Goal: Communication & Community: Ask a question

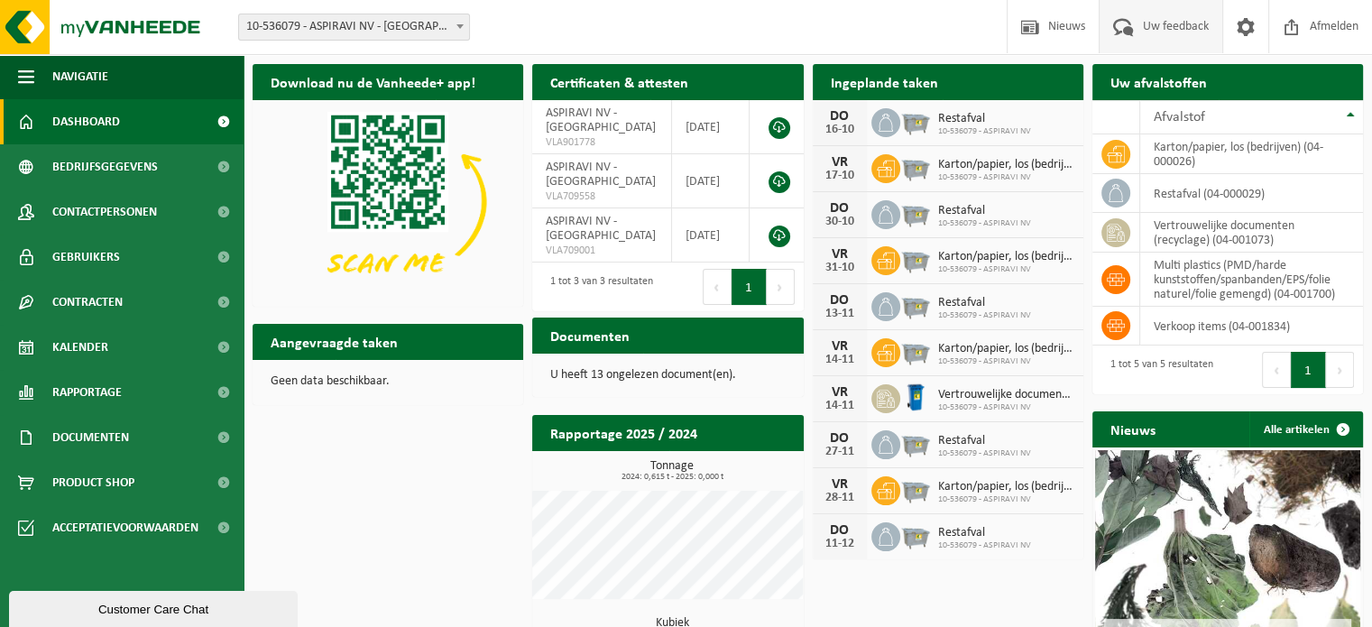
click at [1123, 26] on span at bounding box center [1123, 26] width 30 height 53
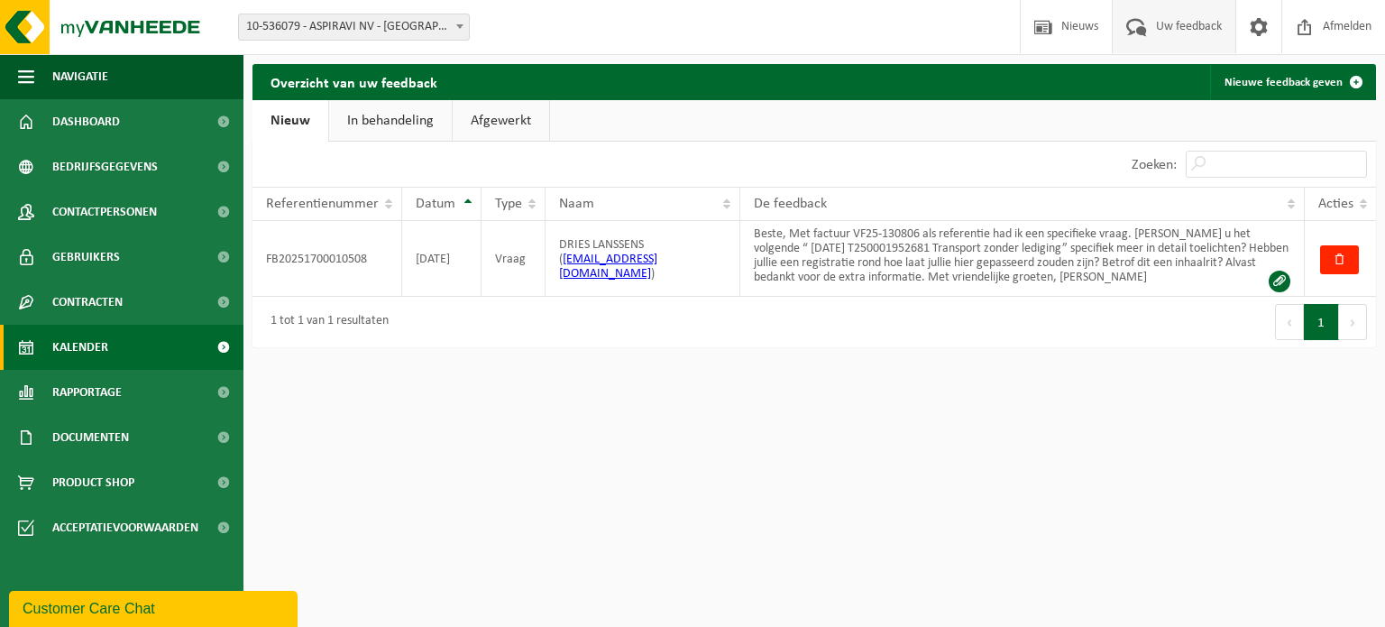
click at [99, 349] on span "Kalender" at bounding box center [80, 347] width 56 height 45
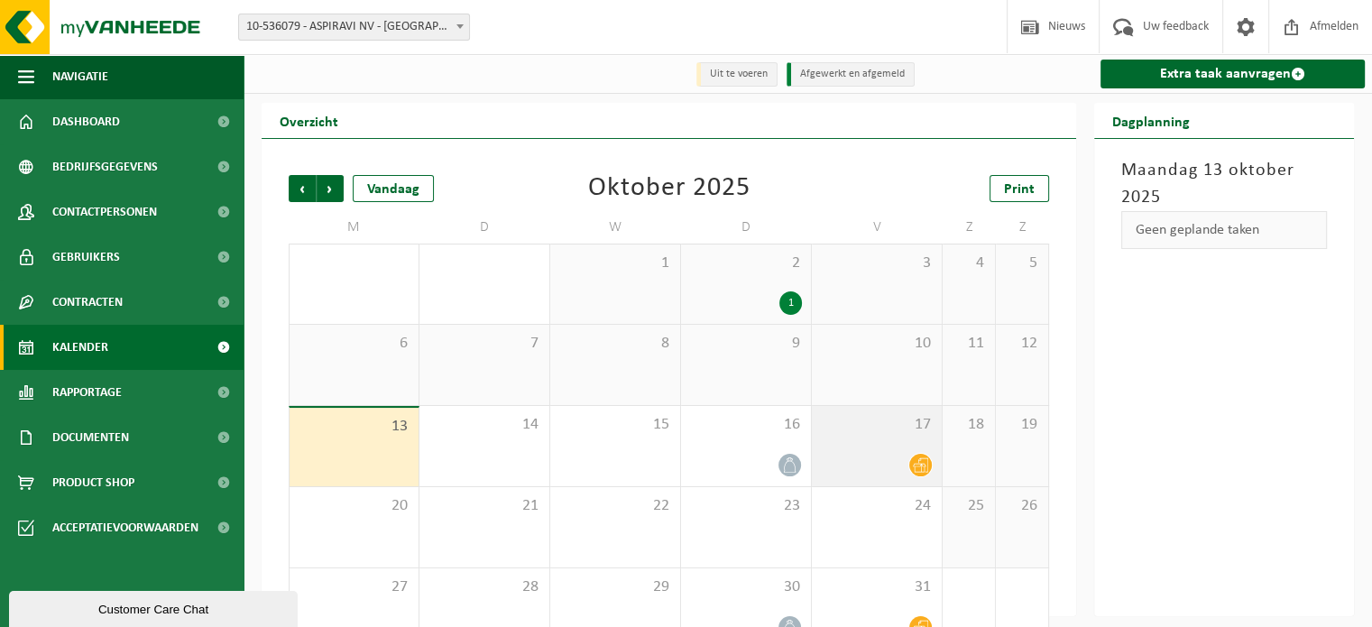
click at [912, 460] on span at bounding box center [920, 465] width 23 height 23
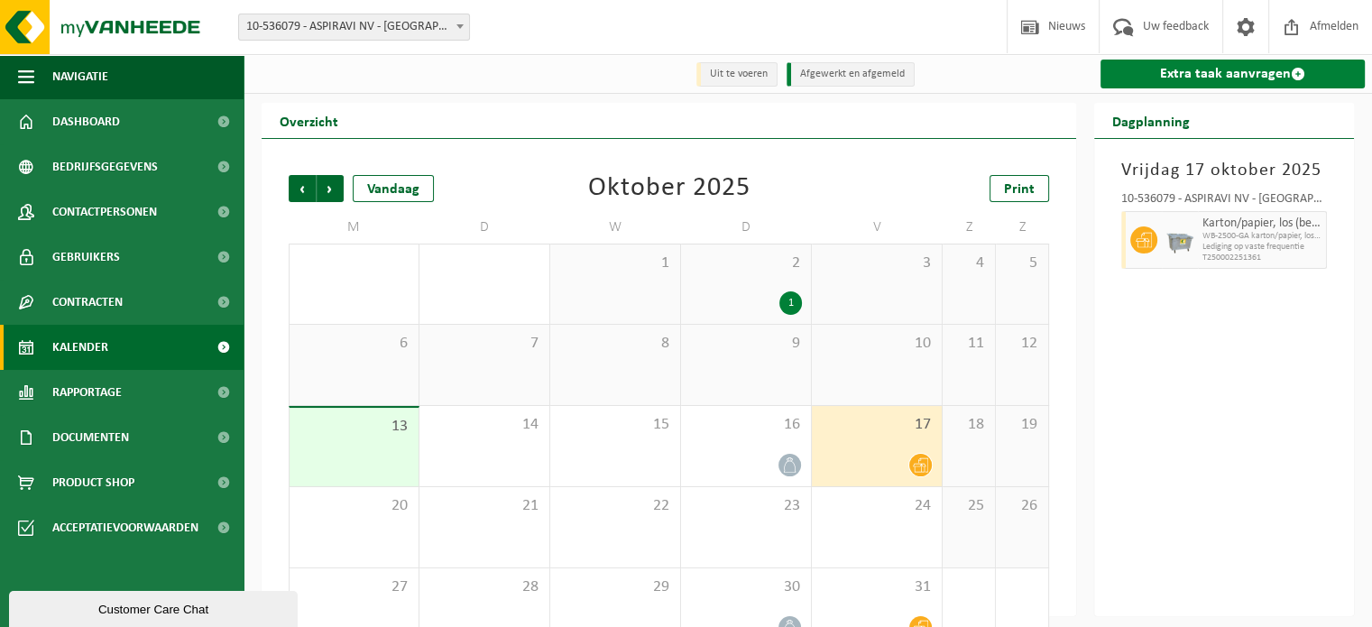
click at [1168, 80] on link "Extra taak aanvragen" at bounding box center [1232, 74] width 264 height 29
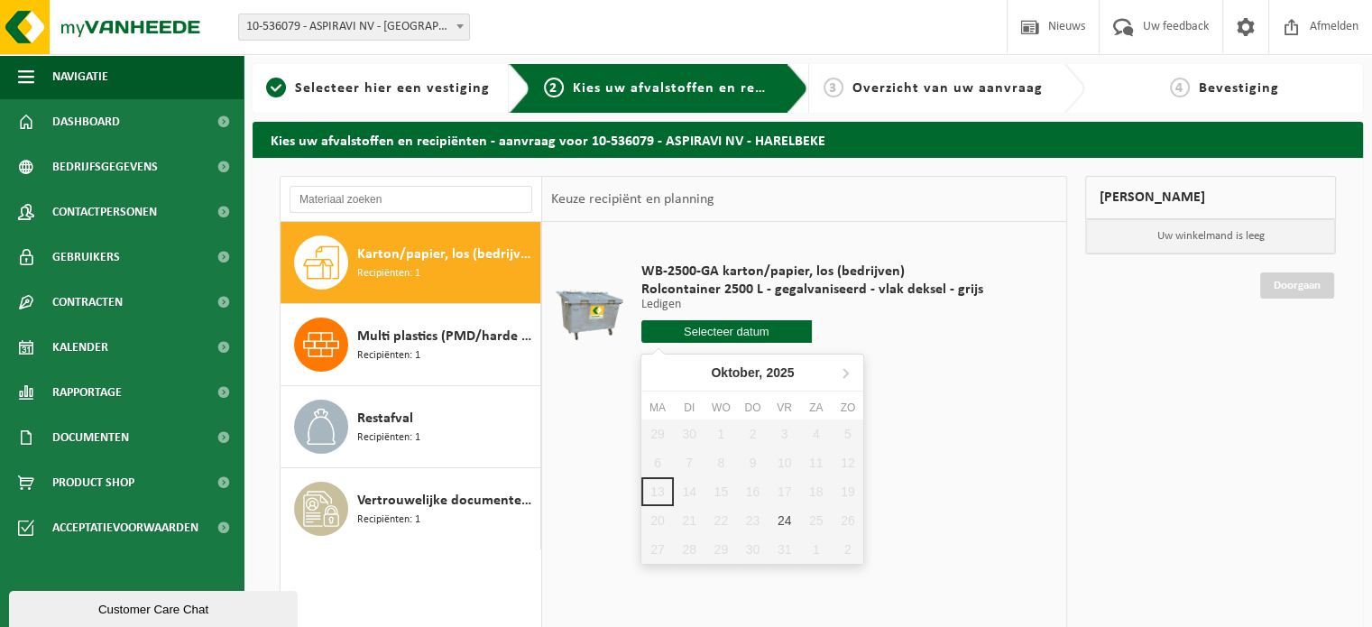
click at [751, 327] on input "text" at bounding box center [726, 331] width 171 height 23
click at [126, 360] on link "Kalender" at bounding box center [121, 347] width 243 height 45
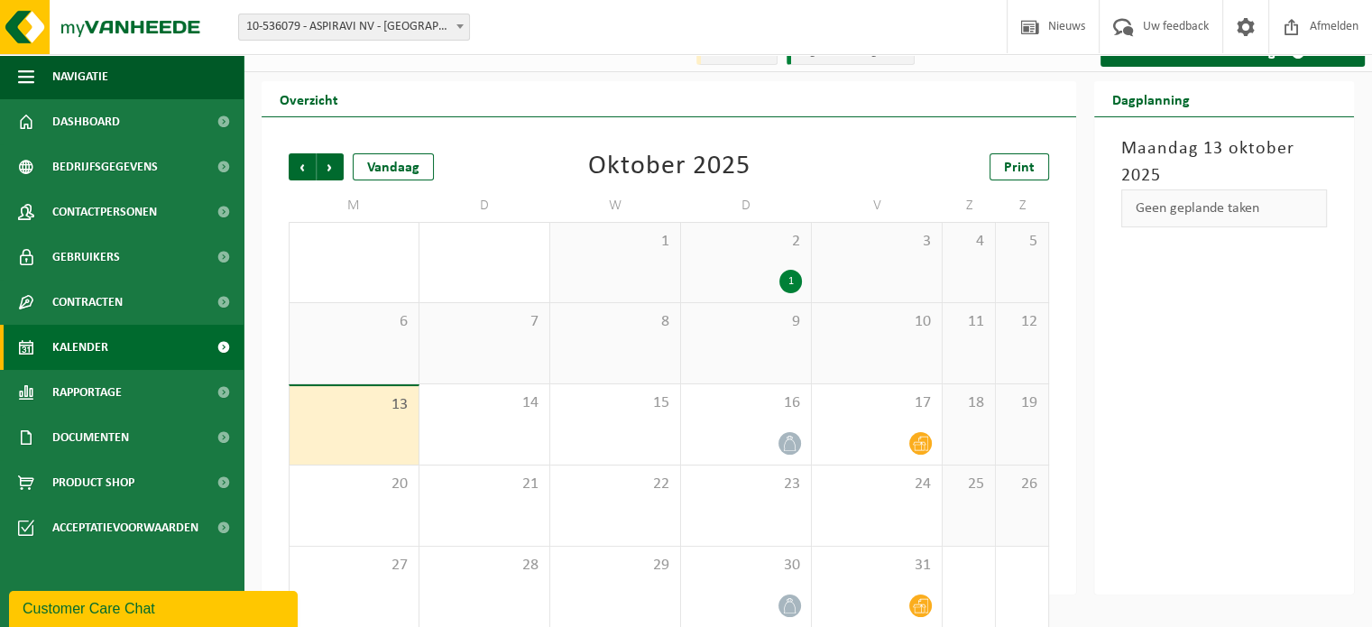
scroll to position [41, 0]
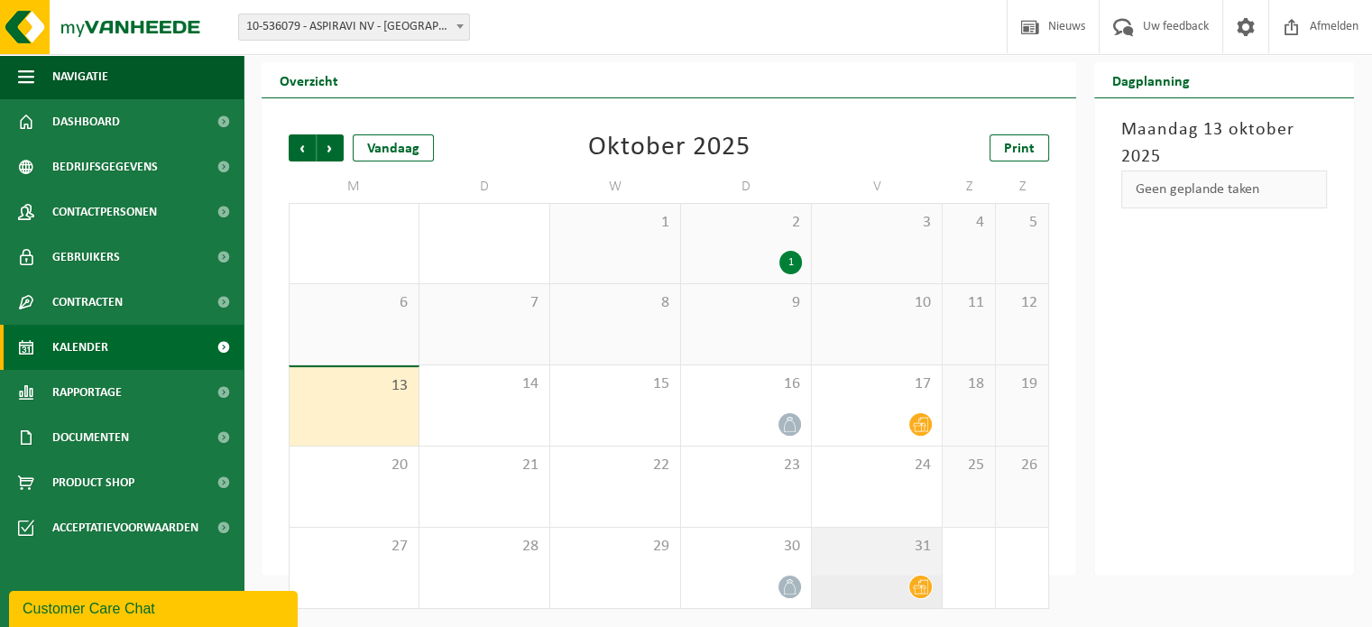
click at [910, 573] on div "31" at bounding box center [877, 568] width 130 height 80
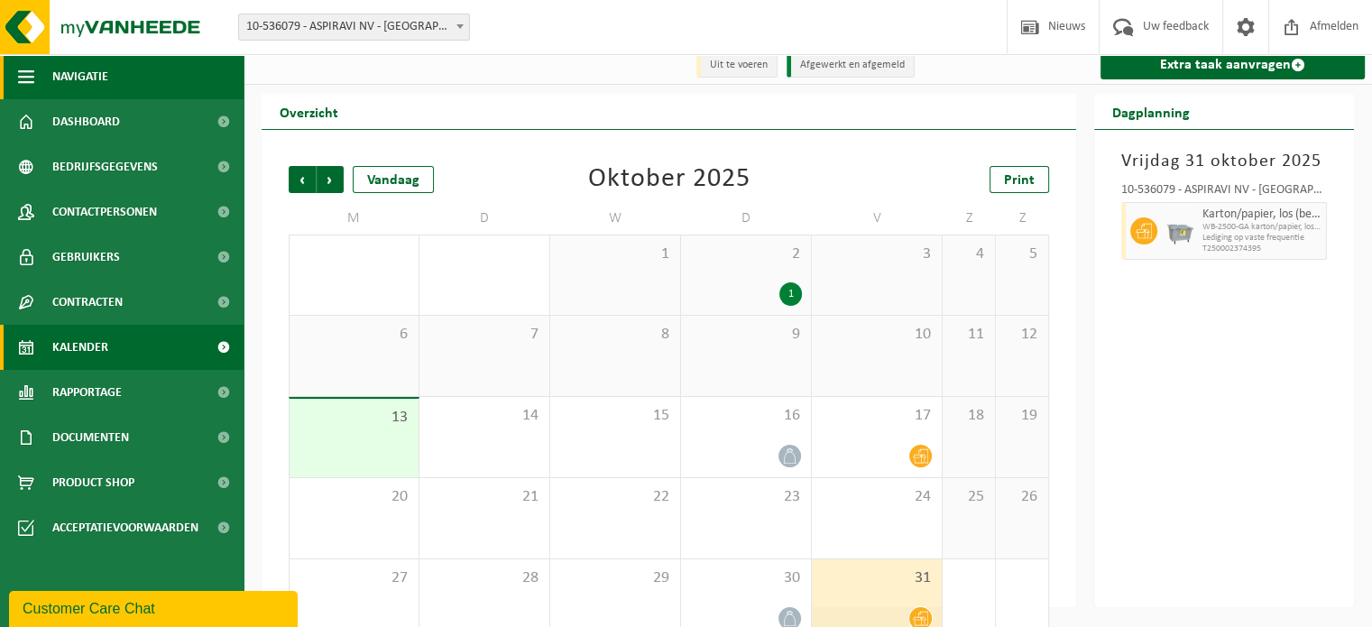
scroll to position [0, 0]
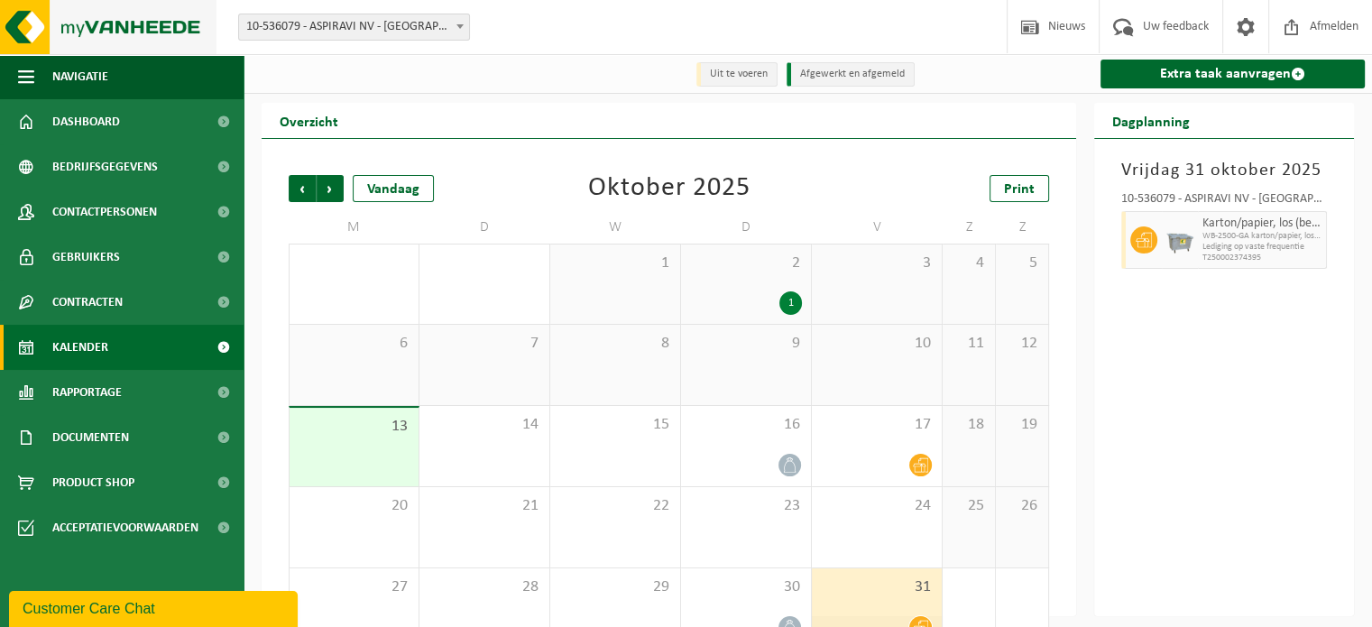
click at [106, 32] on img at bounding box center [108, 27] width 216 height 54
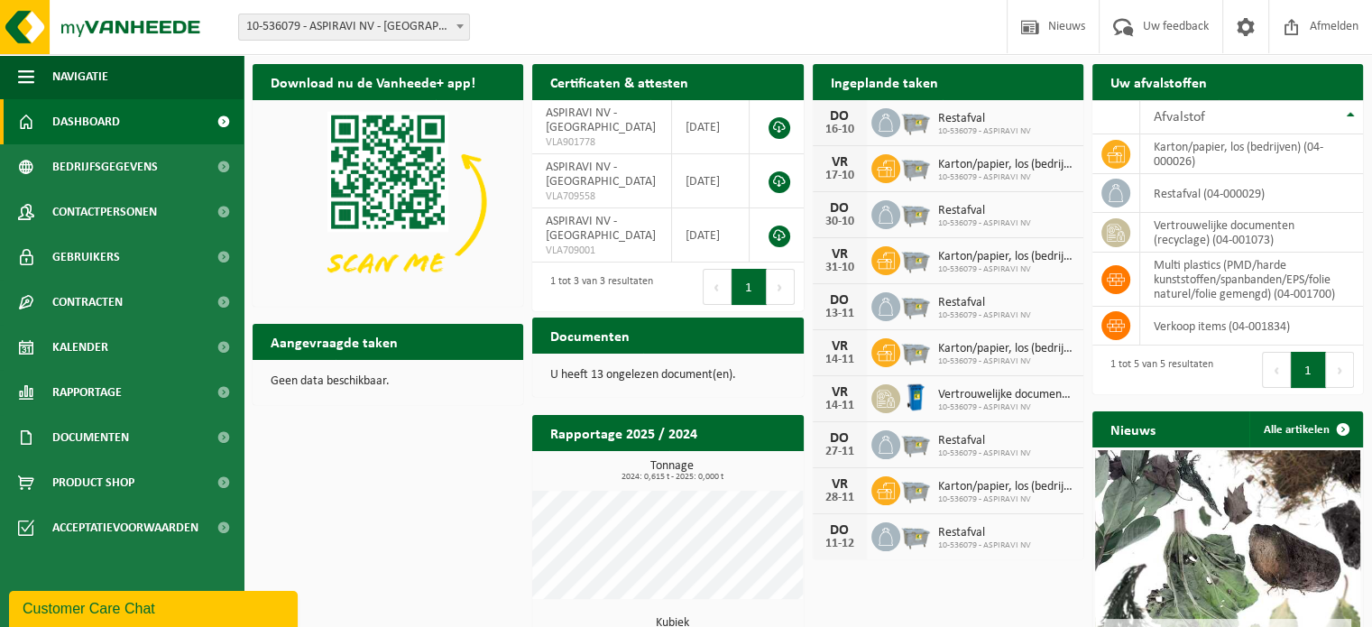
scroll to position [147, 0]
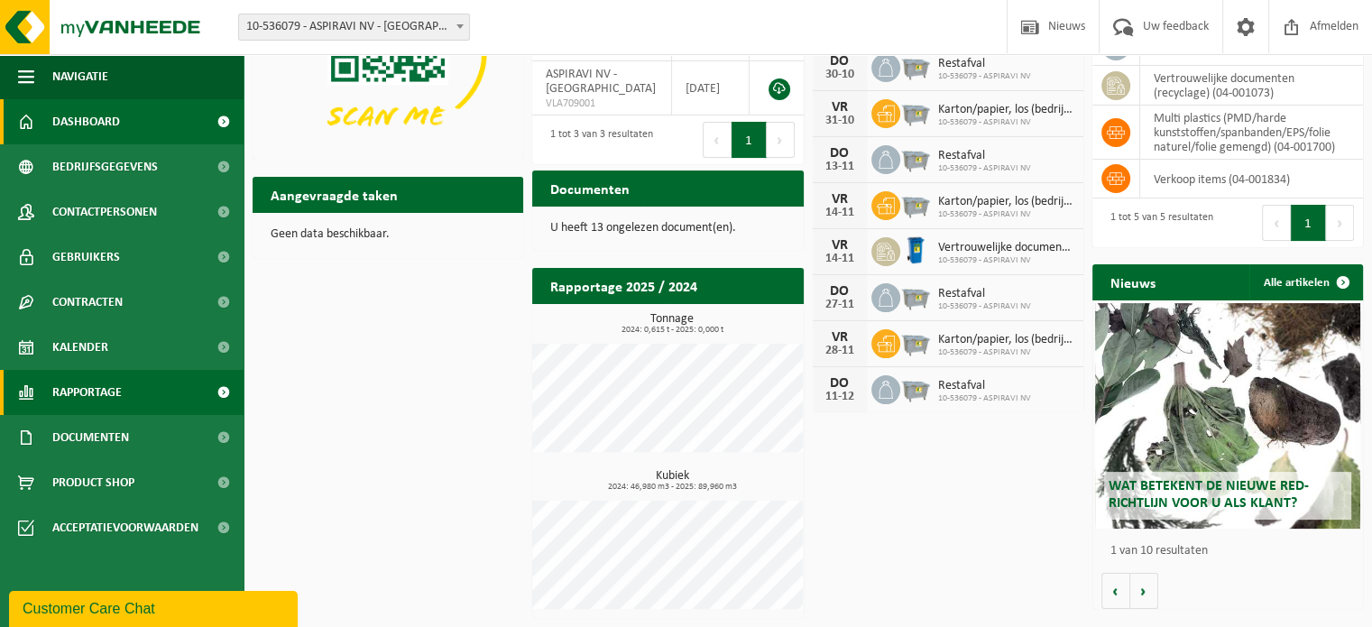
click at [177, 411] on link "Rapportage" at bounding box center [121, 392] width 243 height 45
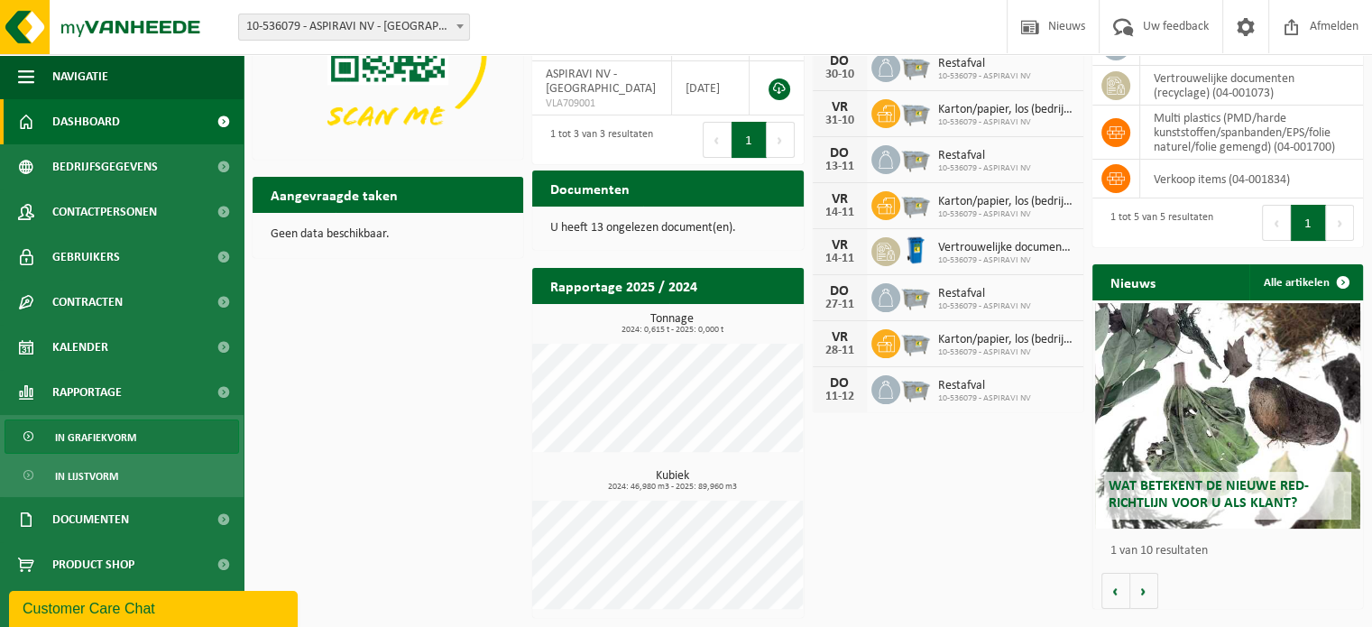
click at [159, 439] on link "In grafiekvorm" at bounding box center [122, 436] width 234 height 34
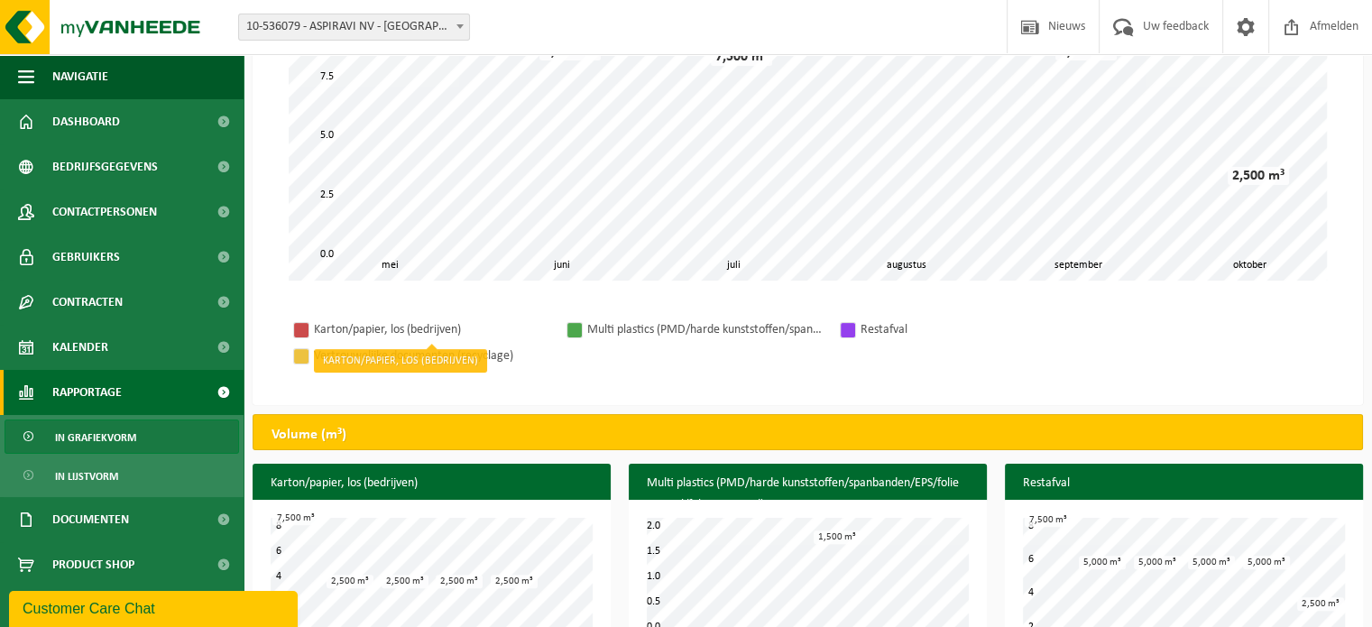
scroll to position [180, 0]
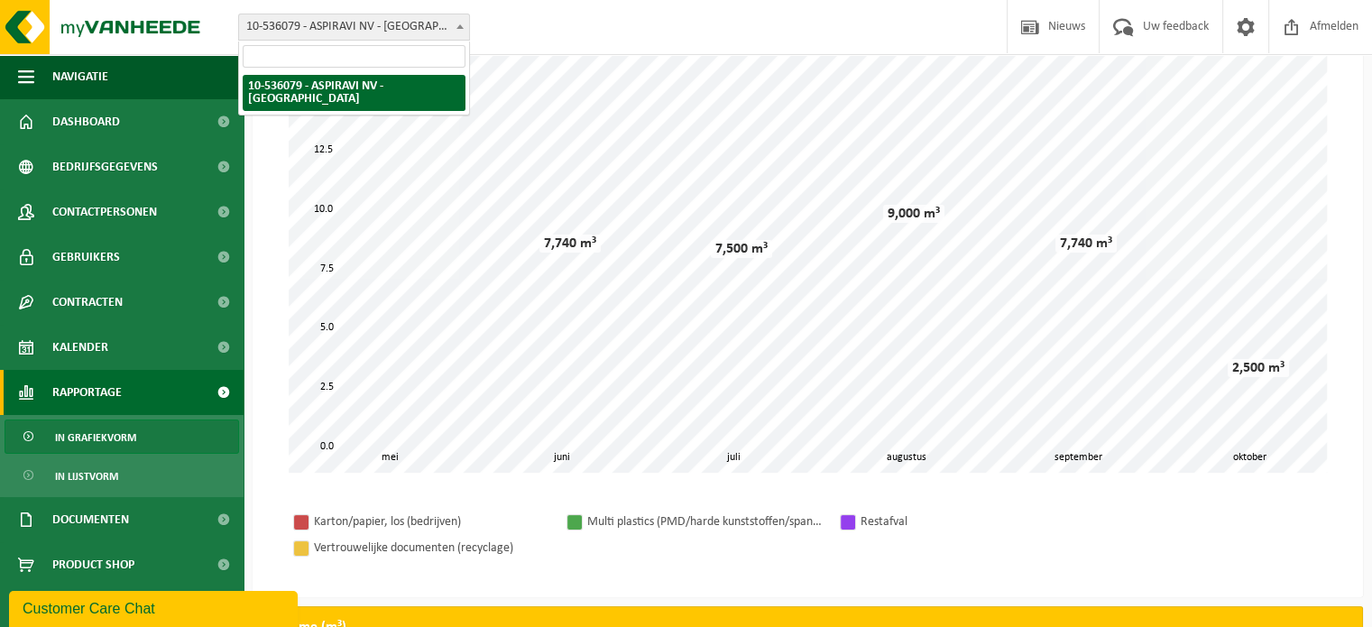
click at [274, 32] on span "10-536079 - ASPIRAVI NV - [GEOGRAPHIC_DATA]" at bounding box center [354, 26] width 230 height 25
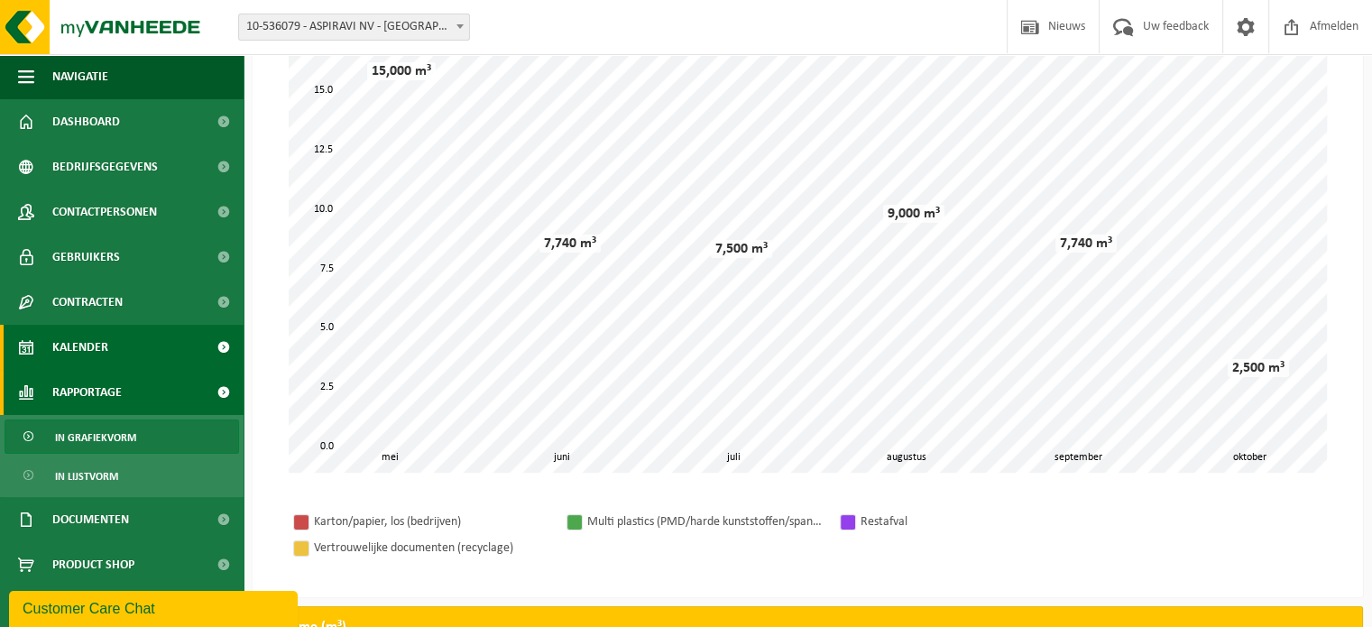
click at [121, 325] on link "Kalender" at bounding box center [121, 347] width 243 height 45
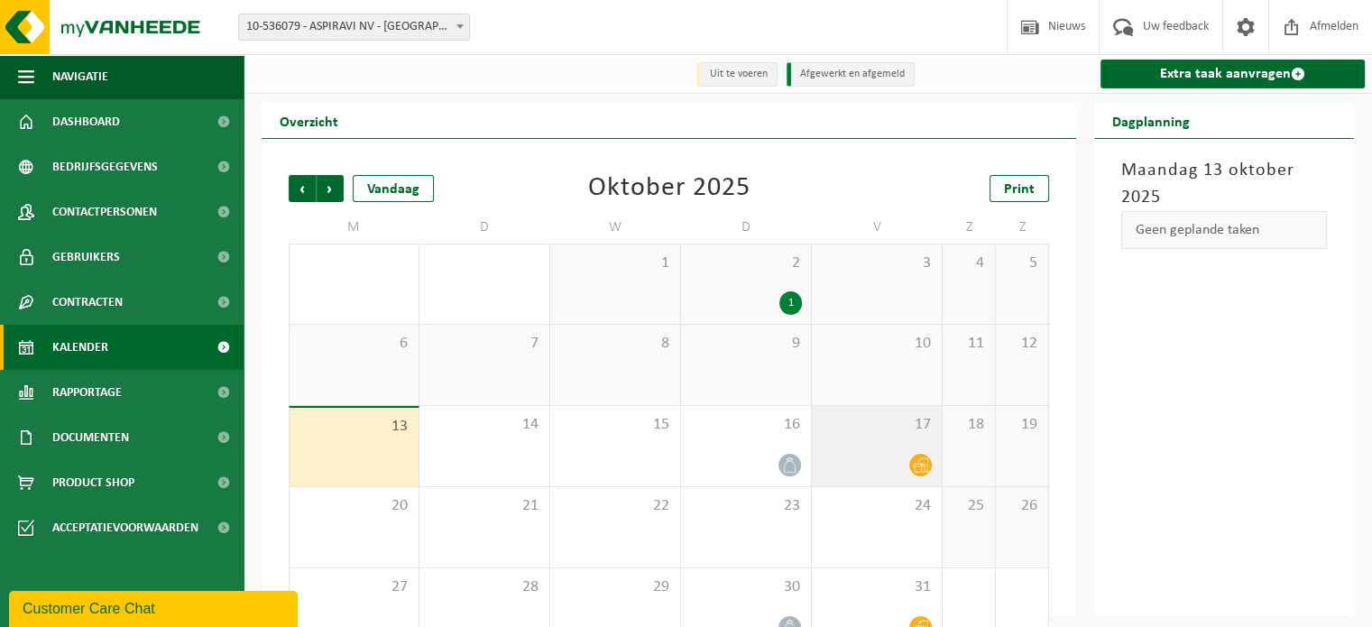
click at [914, 473] on icon at bounding box center [920, 465] width 15 height 14
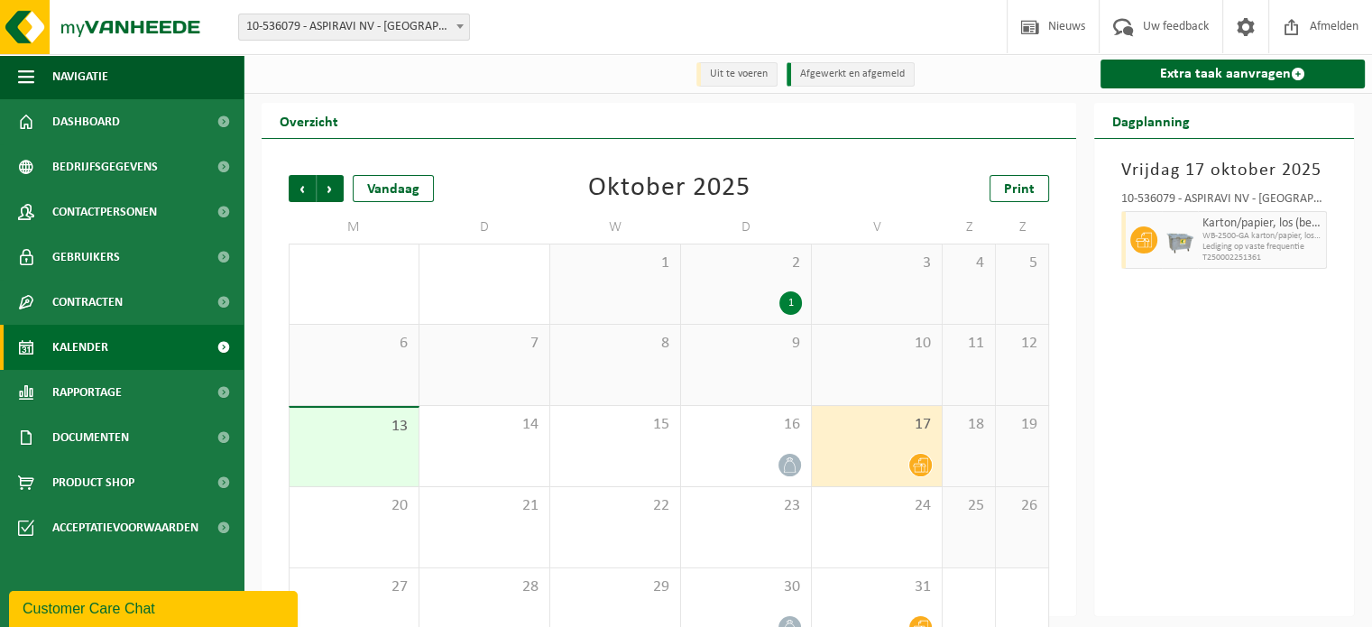
click at [766, 73] on li "Uit te voeren" at bounding box center [736, 74] width 81 height 24
click at [1254, 27] on span at bounding box center [1245, 26] width 27 height 53
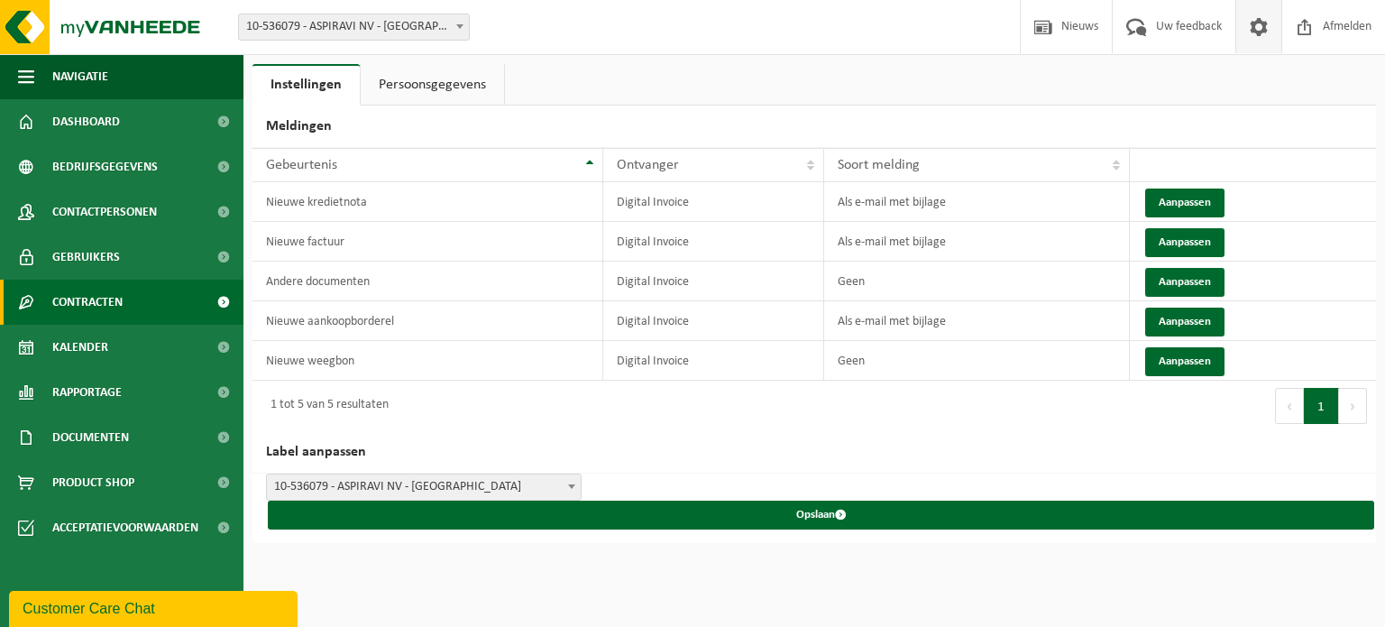
click at [122, 309] on span "Contracten" at bounding box center [87, 302] width 70 height 45
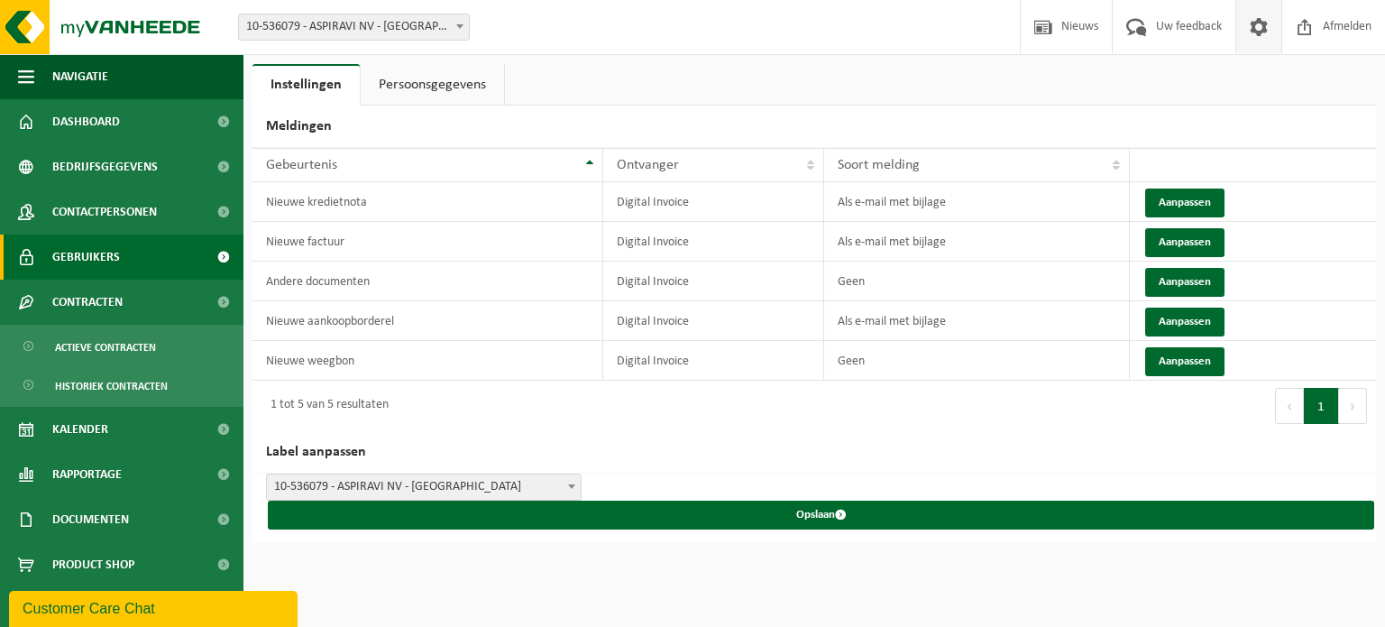
click at [137, 258] on link "Gebruikers" at bounding box center [121, 256] width 243 height 45
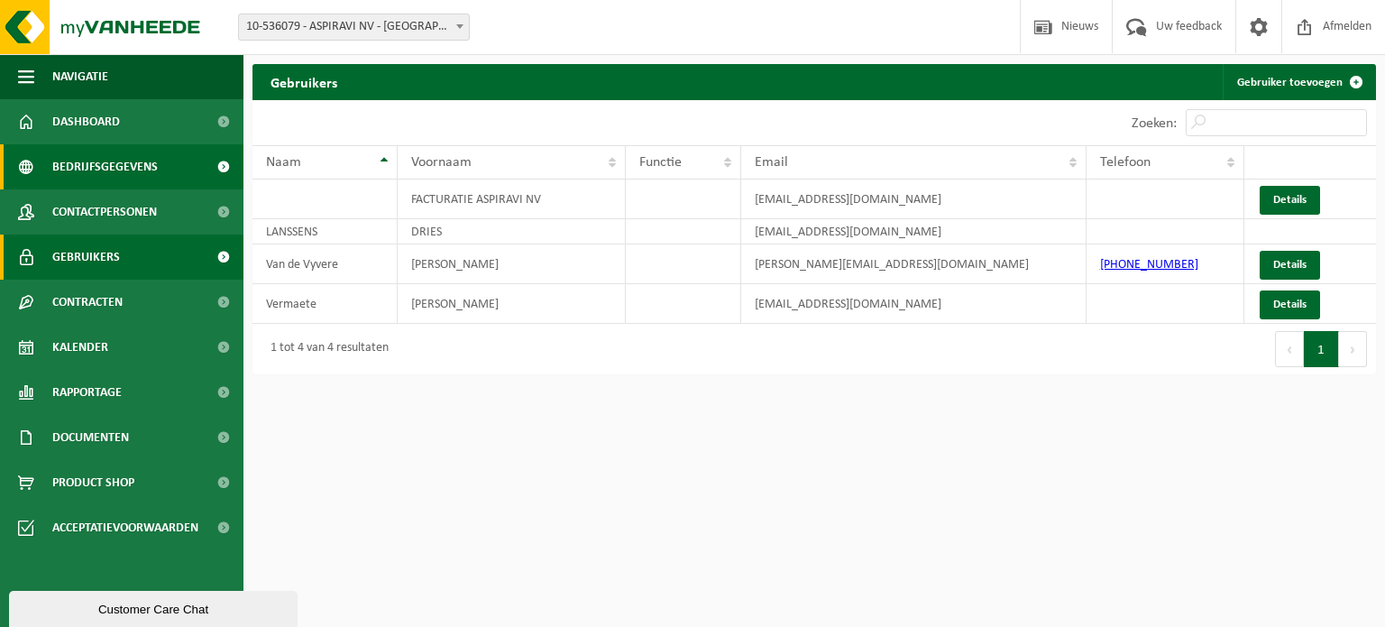
click at [140, 173] on span "Bedrijfsgegevens" at bounding box center [105, 166] width 106 height 45
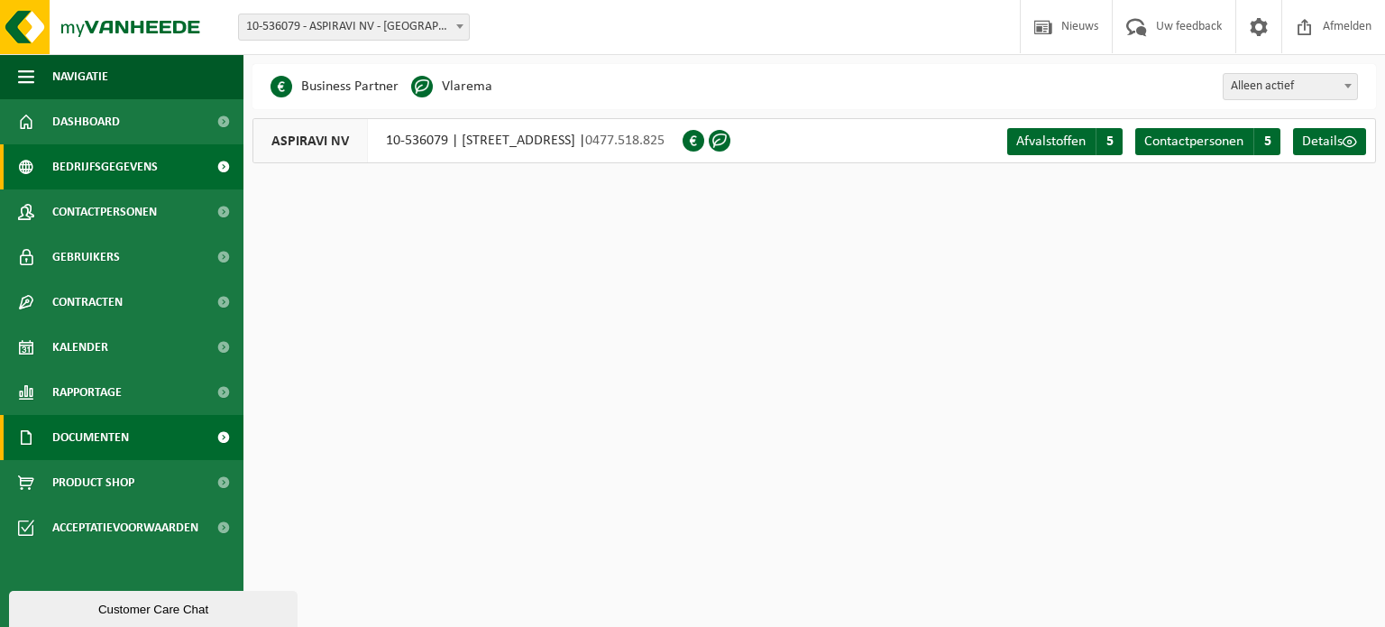
click at [112, 443] on span "Documenten" at bounding box center [90, 437] width 77 height 45
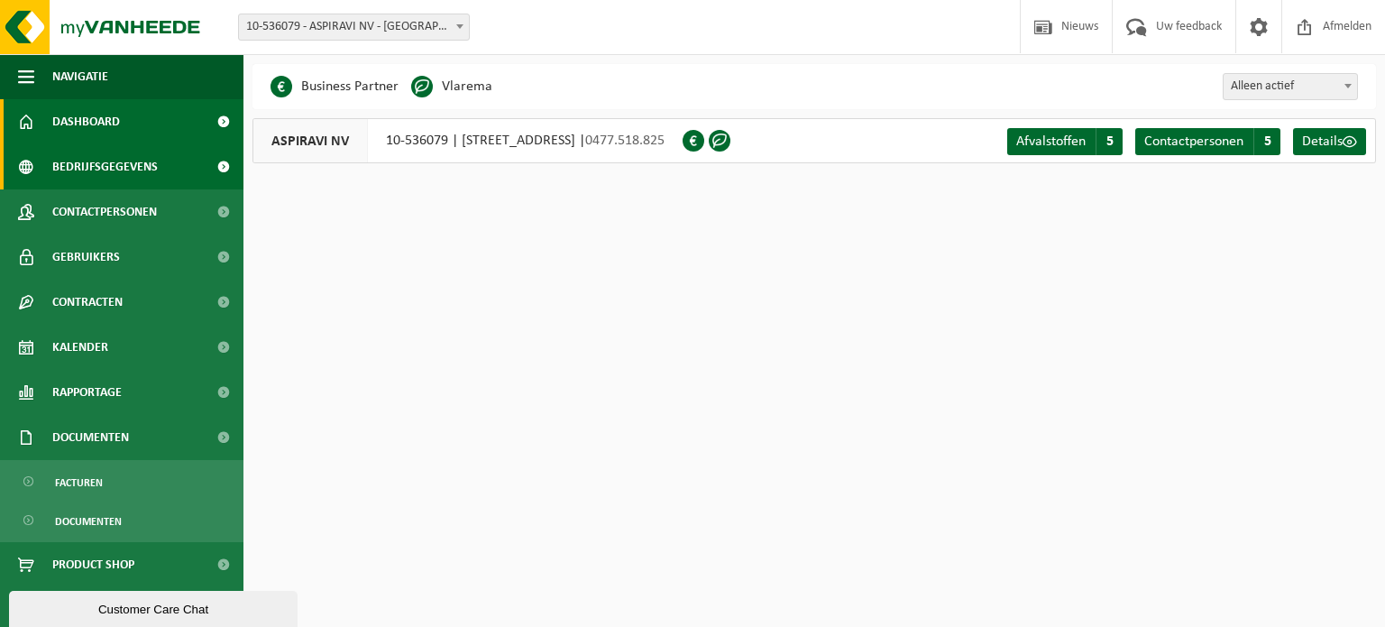
click at [123, 108] on link "Dashboard" at bounding box center [121, 121] width 243 height 45
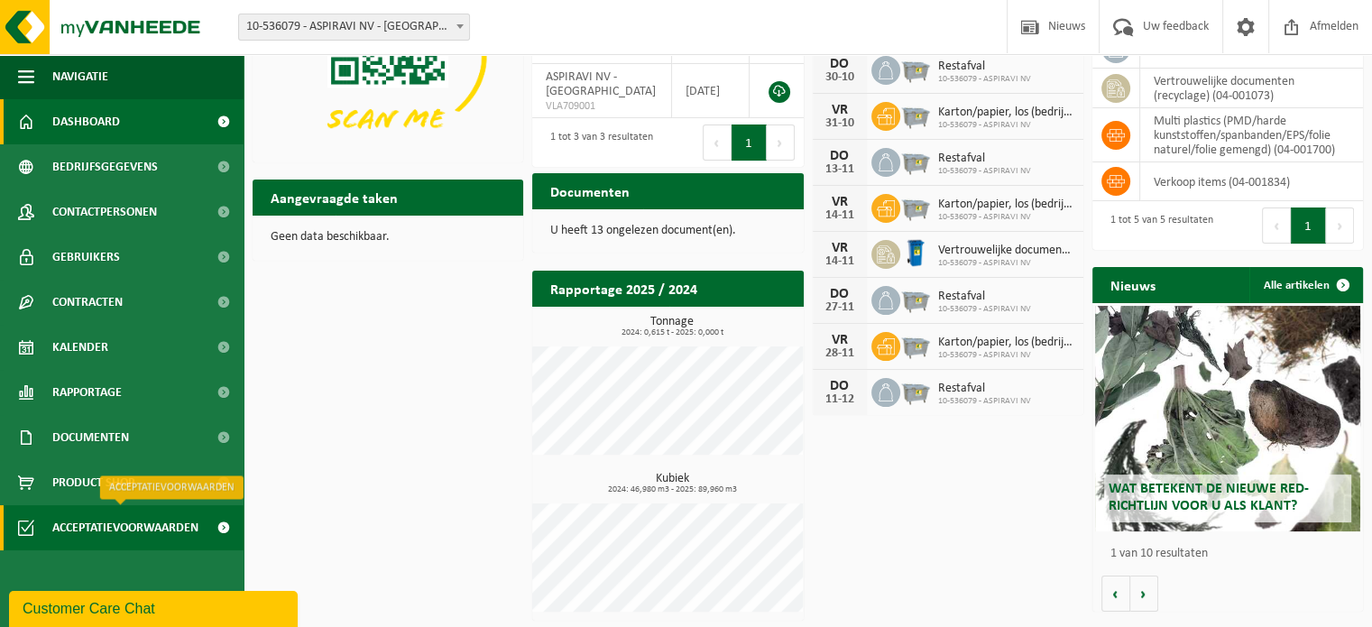
scroll to position [147, 0]
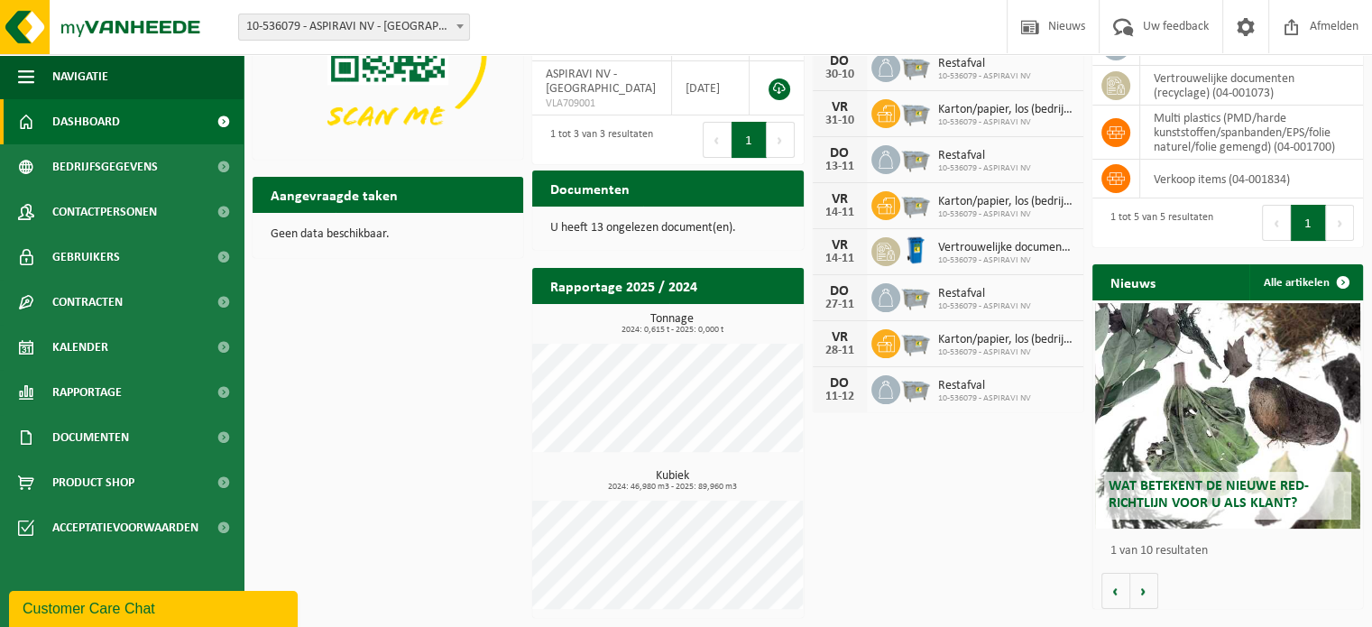
click at [94, 611] on div "Customer Care Chat" at bounding box center [154, 609] width 262 height 22
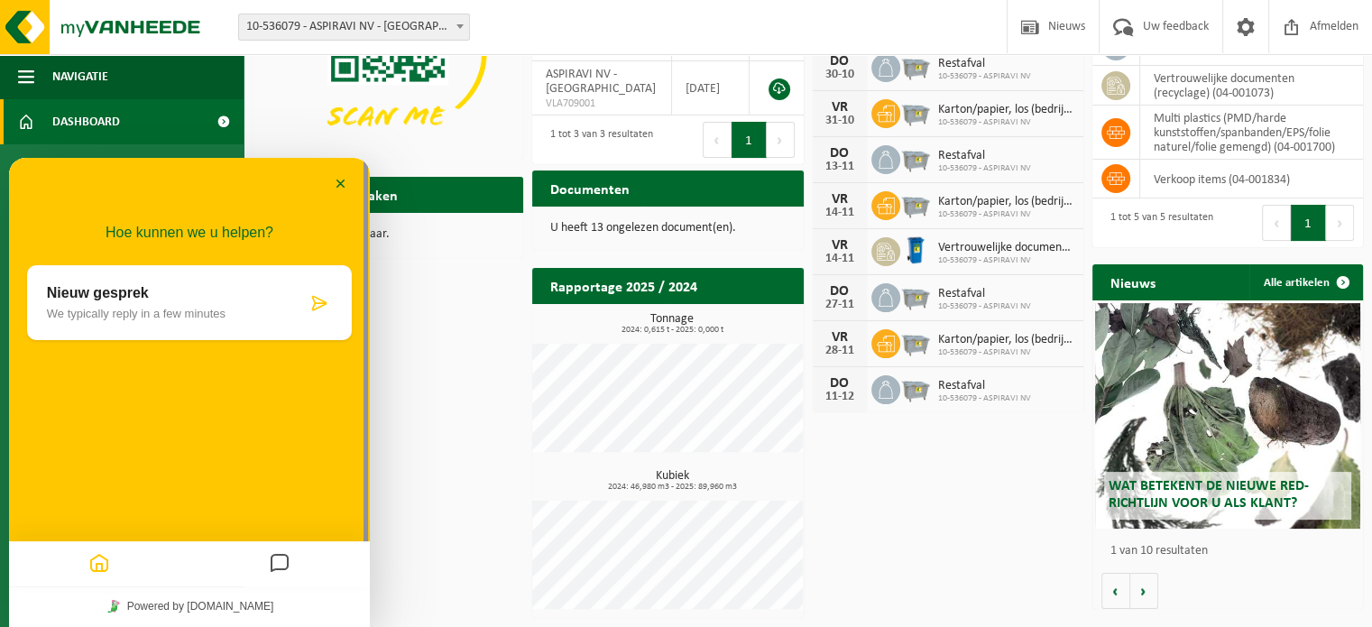
click at [325, 305] on icon at bounding box center [319, 303] width 18 height 18
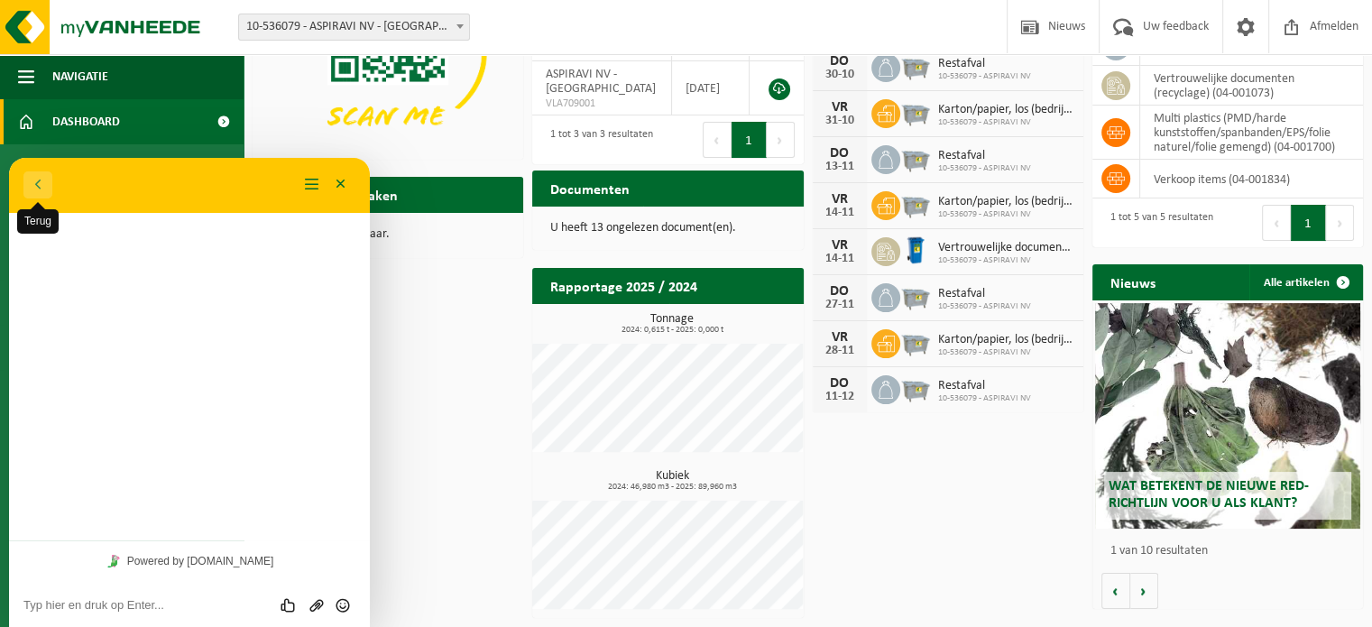
click at [26, 186] on button "Terug" at bounding box center [37, 184] width 29 height 27
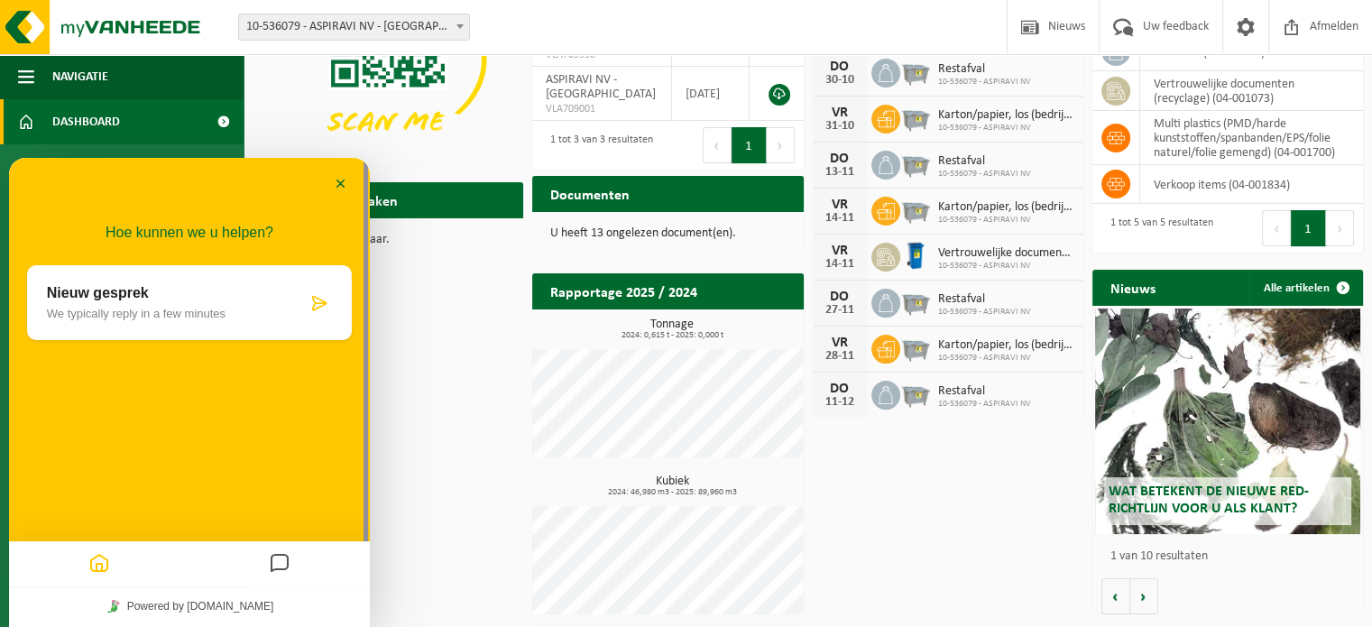
scroll to position [0, 0]
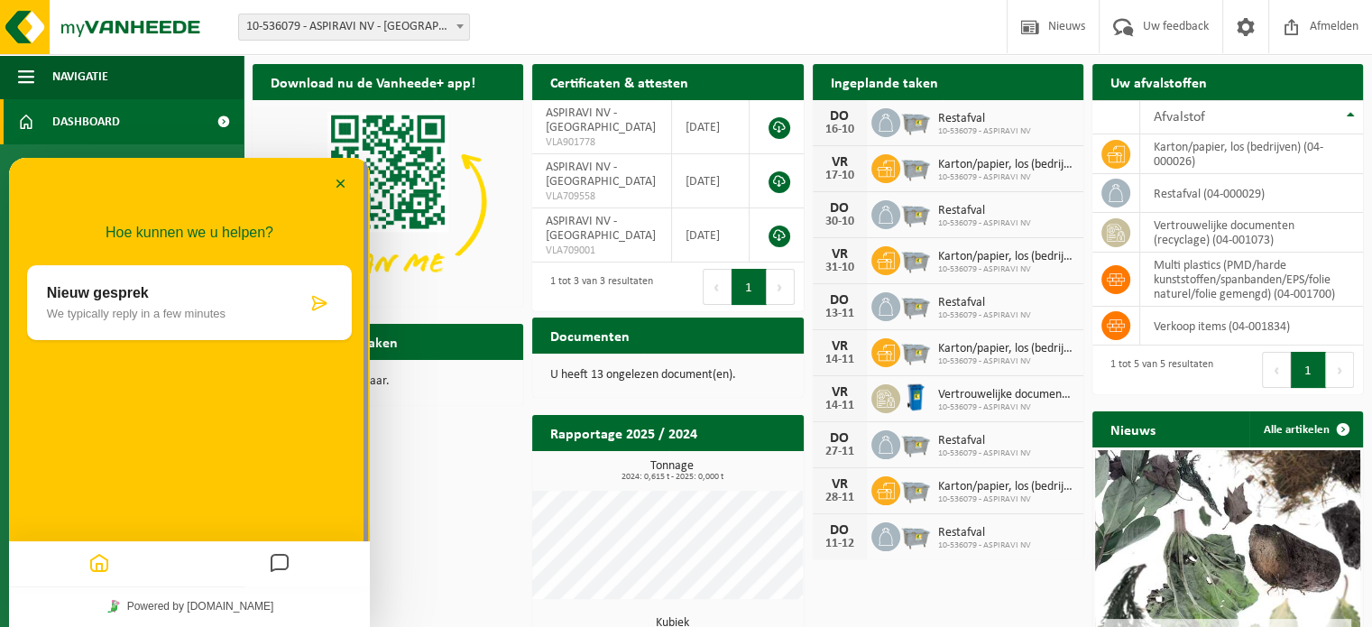
click at [319, 308] on icon at bounding box center [319, 303] width 18 height 18
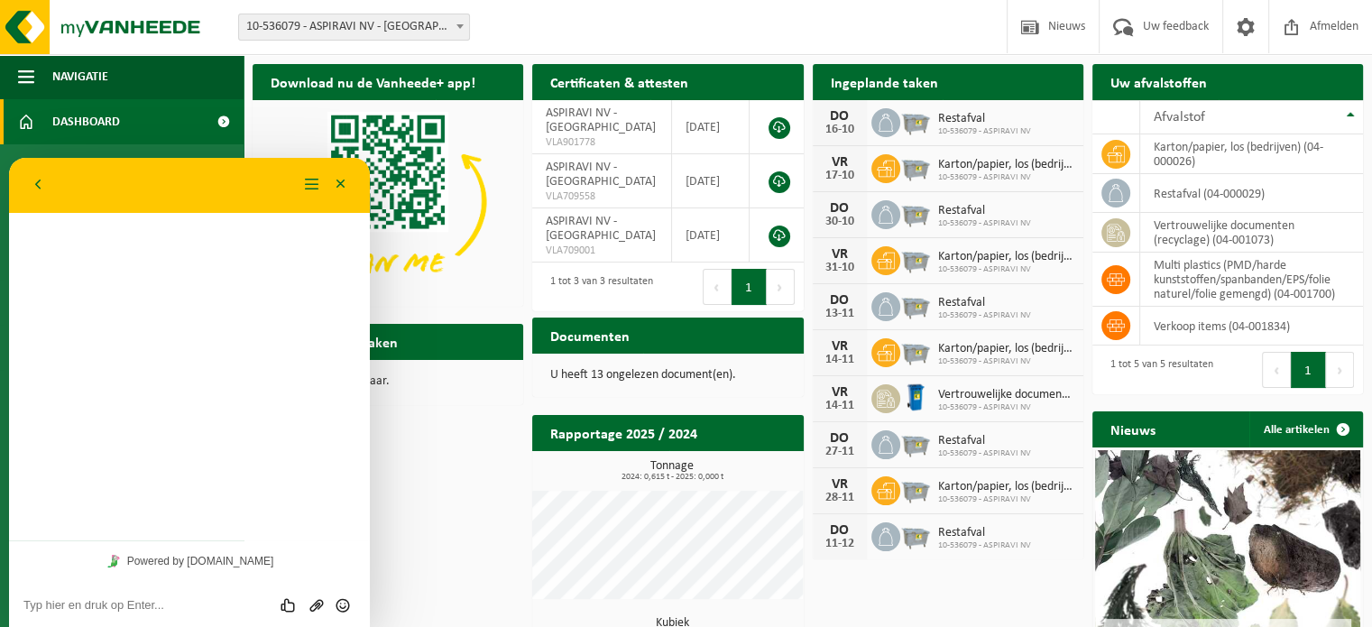
drag, startPoint x: 152, startPoint y: 590, endPoint x: 156, endPoint y: 600, distance: 10.6
click at [154, 590] on div "Beoordeel deze chat Upload bestand Emoji invoeren" at bounding box center [189, 604] width 361 height 45
click at [155, 619] on div "Beoordeel deze chat Upload bestand Emoji invoeren" at bounding box center [189, 604] width 361 height 45
click at [147, 615] on div "Beoordeel deze chat Upload bestand Emoji invoeren" at bounding box center [189, 604] width 361 height 45
click at [151, 604] on textarea at bounding box center [189, 605] width 332 height 14
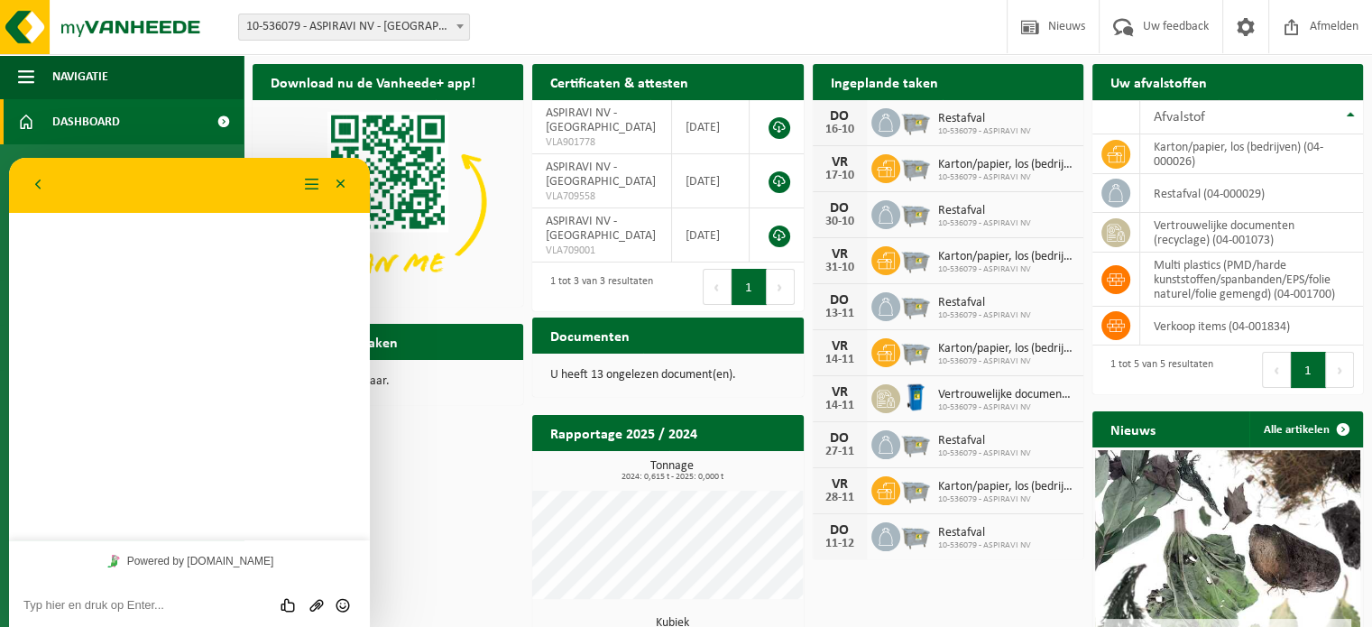
click at [189, 585] on div "Beoordeel deze chat Upload bestand Emoji invoeren" at bounding box center [189, 604] width 361 height 45
click at [181, 611] on textarea at bounding box center [189, 605] width 332 height 14
click at [117, 607] on textarea at bounding box center [189, 605] width 332 height 14
click at [761, 24] on div "Vestiging: 10-536079 - ASPIRAVI NV - [GEOGRAPHIC_DATA] 10-536079 - ASPIRAVI [GE…" at bounding box center [686, 27] width 1372 height 55
click at [343, 180] on button "Minimaliseer" at bounding box center [340, 184] width 29 height 27
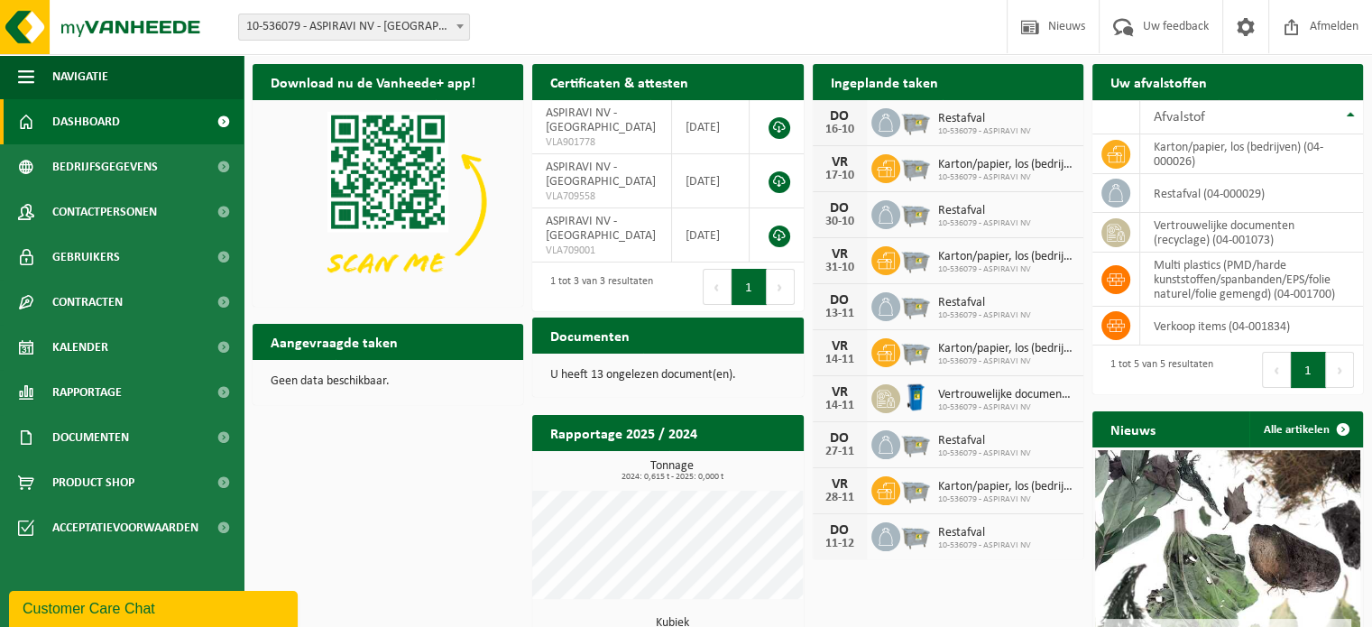
click at [128, 611] on div "Customer Care Chat" at bounding box center [154, 609] width 262 height 22
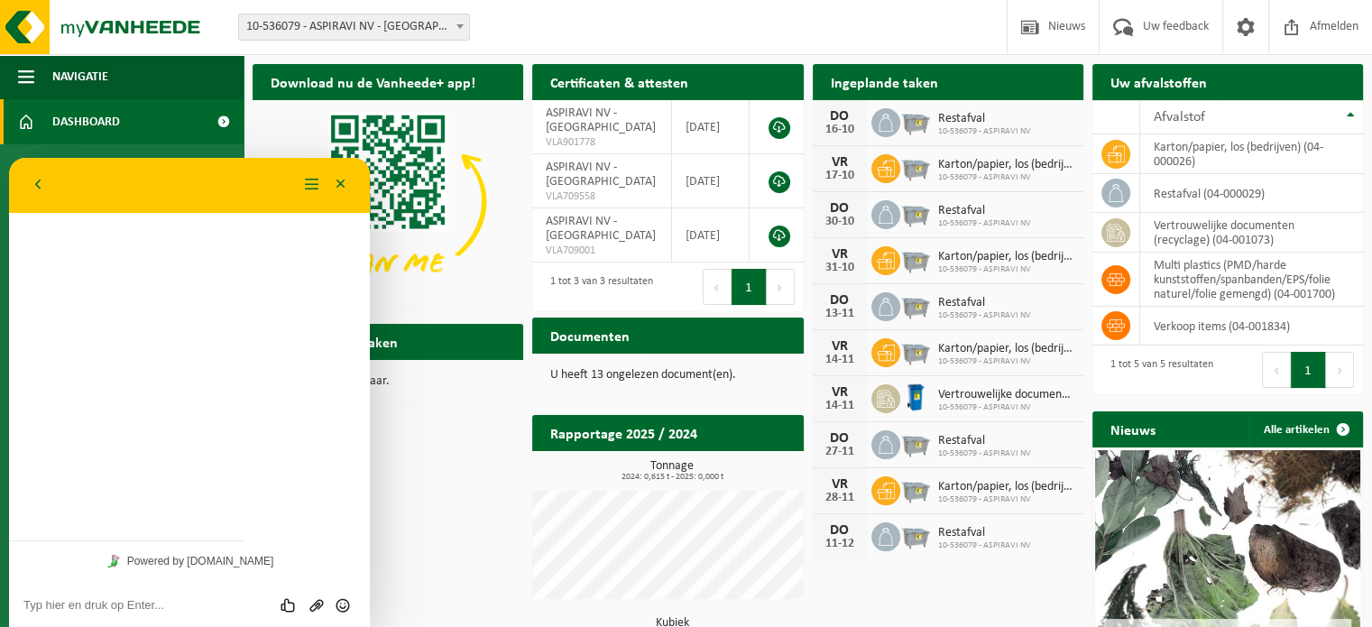
click at [158, 601] on textarea at bounding box center [189, 605] width 332 height 14
type textarea "H"
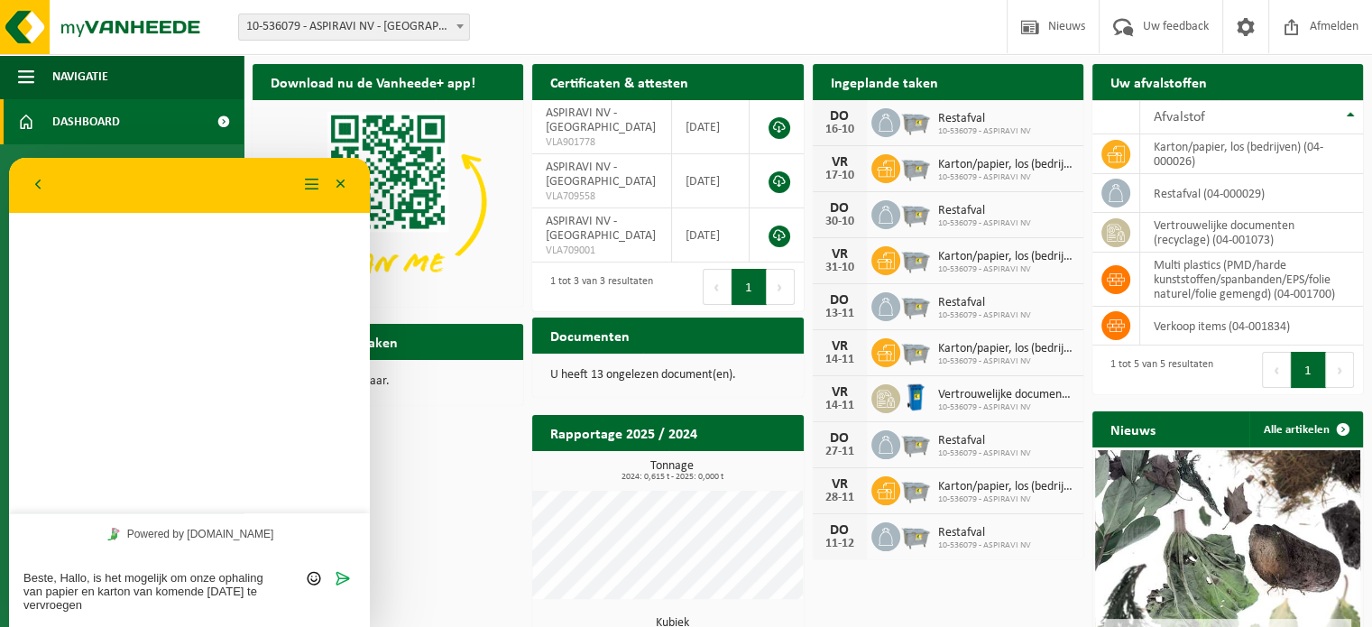
type textarea "Beste, Hallo, is het mogelijk om onze ophaling van papier en karton van komende…"
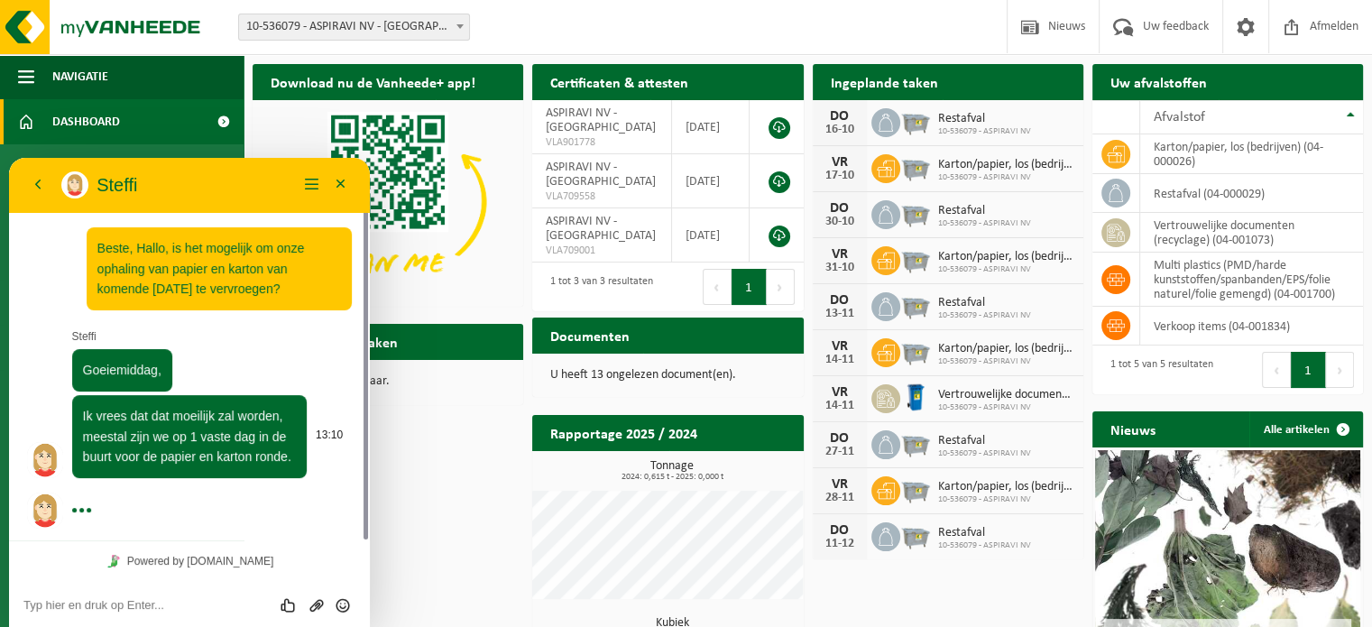
scroll to position [4, 0]
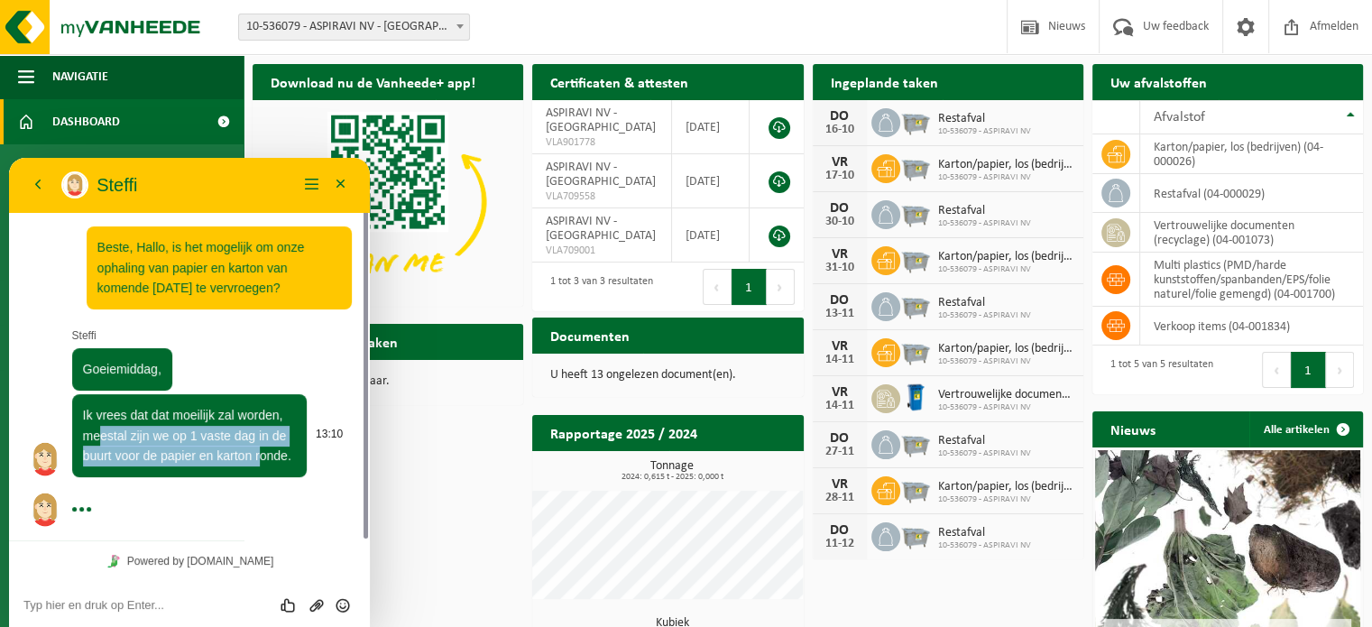
drag, startPoint x: 99, startPoint y: 437, endPoint x: 262, endPoint y: 455, distance: 163.2
click at [262, 455] on span "Ik vrees dat dat moeilijk zal worden, meestal zijn we op 1 vaste dag in de buur…" at bounding box center [187, 435] width 208 height 55
click at [221, 513] on div "13:07 Beste, Hallo, is het mogelijk om onze ophaling van papier en karton van k…" at bounding box center [189, 375] width 325 height 334
click at [170, 601] on textarea at bounding box center [189, 605] width 332 height 14
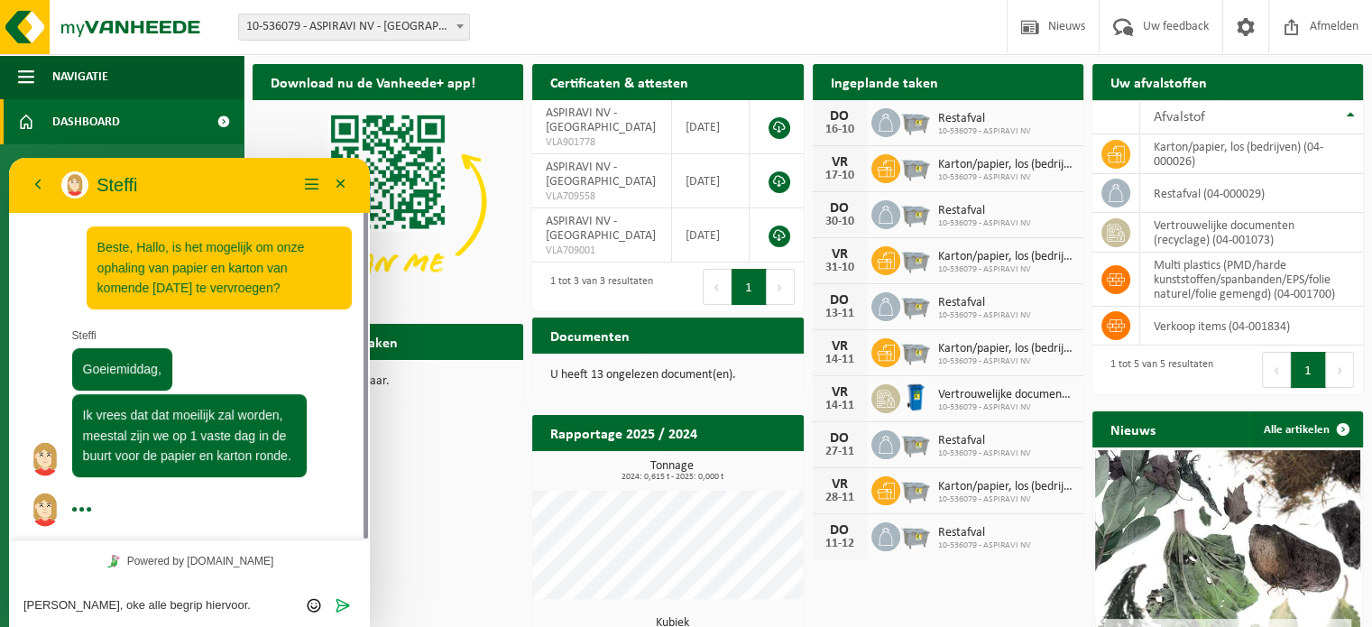
click at [94, 596] on div "[PERSON_NAME], oke alle begrip hiervoor. Beoordeel deze chat Upload bestand Emo…" at bounding box center [189, 604] width 332 height 16
click at [92, 604] on textarea "[PERSON_NAME], oke alle begrip hiervoor." at bounding box center [189, 605] width 332 height 14
click at [100, 606] on textarea "[PERSON_NAME], oke alle begrip hiervoor." at bounding box center [189, 605] width 332 height 14
type textarea "[PERSON_NAME], geen probleem alle begrip hiervoor."
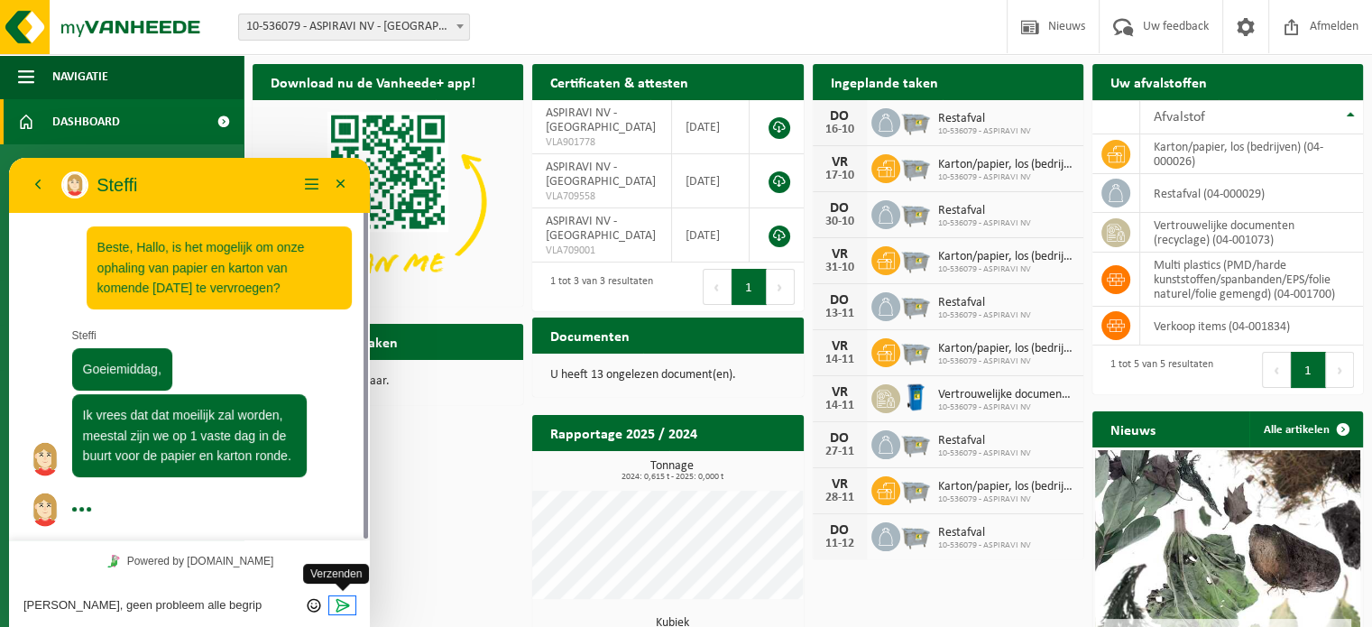
click at [345, 606] on icon "Verzenden" at bounding box center [343, 605] width 16 height 16
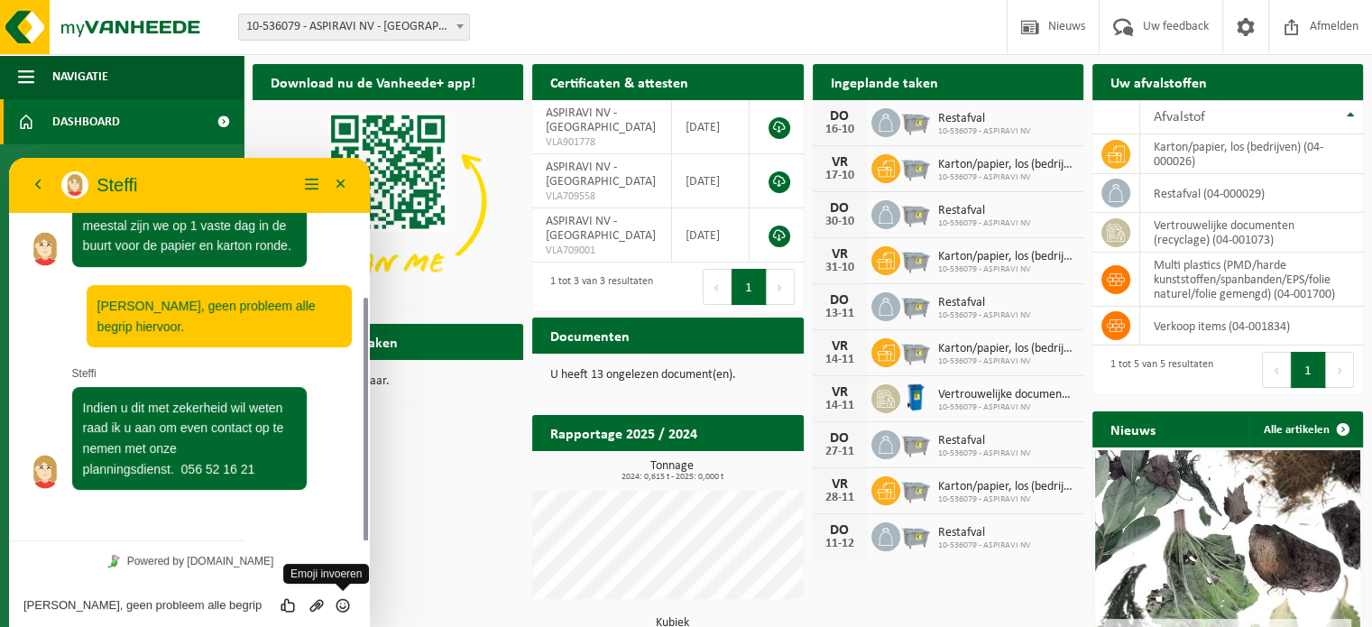
scroll to position [177, 0]
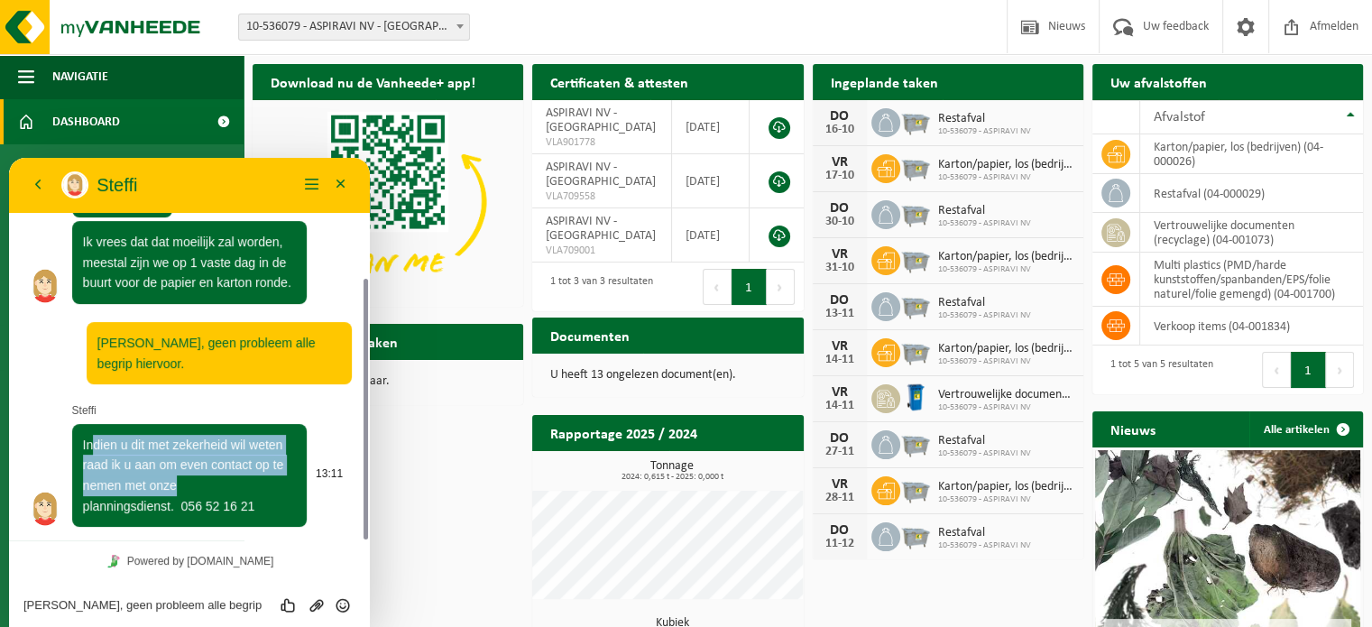
drag, startPoint x: 92, startPoint y: 435, endPoint x: 194, endPoint y: 489, distance: 115.4
click at [194, 489] on p "Indien u dit met zekerheid wil weten raad ik u aan om even contact op te nemen …" at bounding box center [190, 476] width 214 height 82
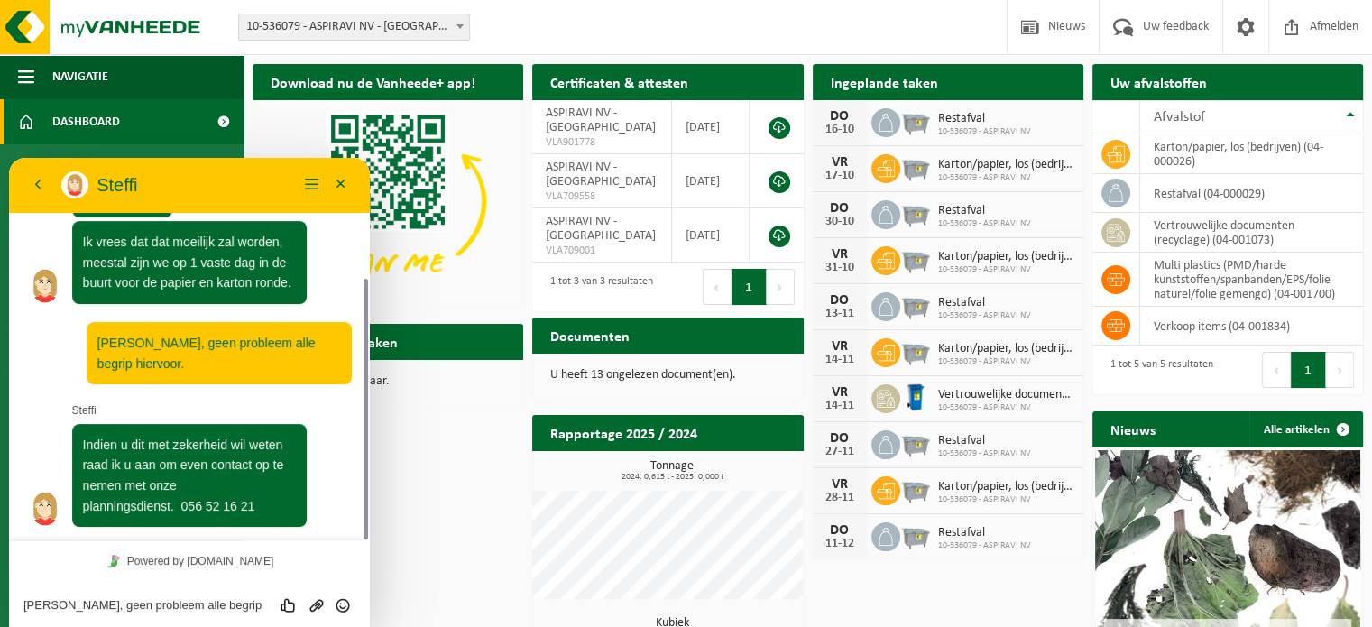
click at [168, 608] on textarea "[PERSON_NAME], geen probleem alle begrip hiervoor." at bounding box center [189, 605] width 332 height 14
click at [56, 601] on textarea "Dankjewel, ik zal hen even contacteren." at bounding box center [189, 605] width 332 height 14
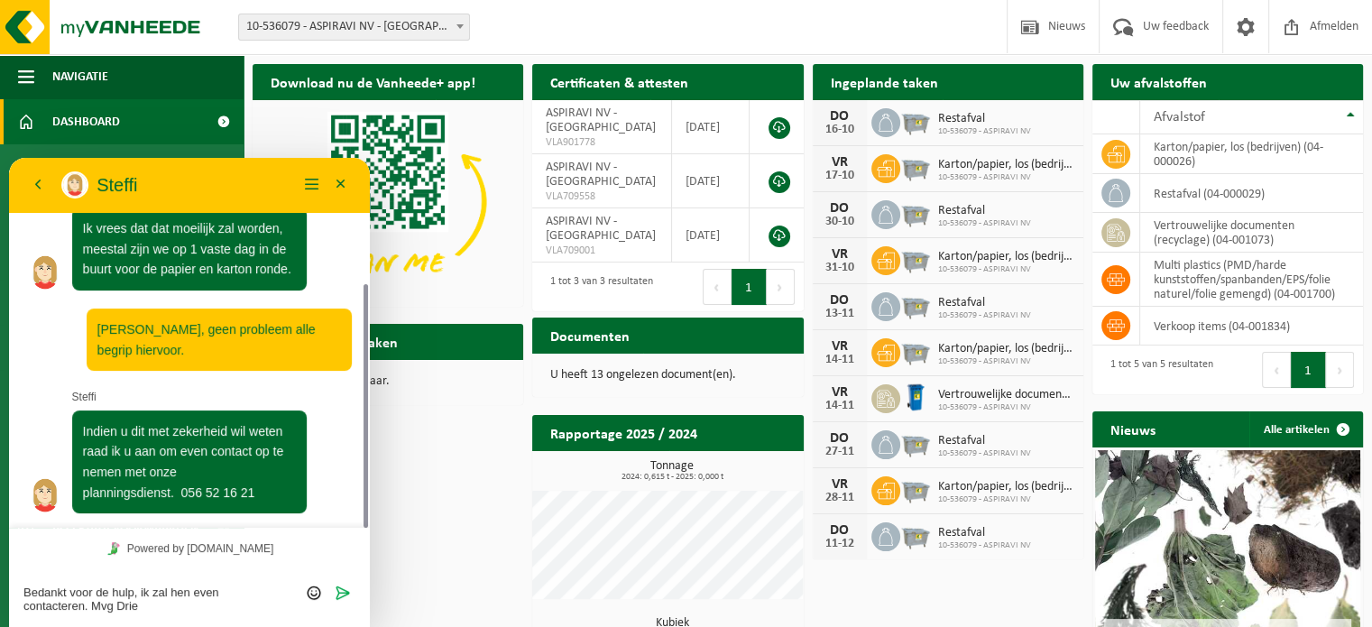
type textarea "Bedankt voor de hulp, ik zal hen even contacteren. Mvg Dries"
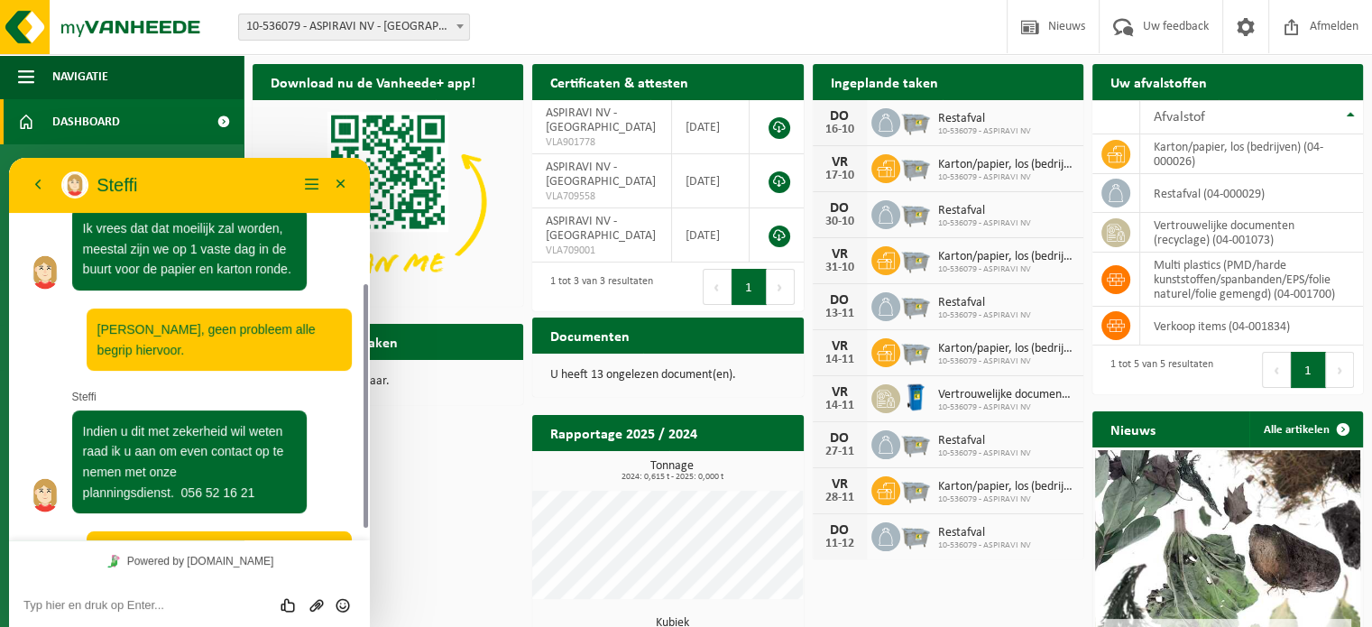
scroll to position [257, 0]
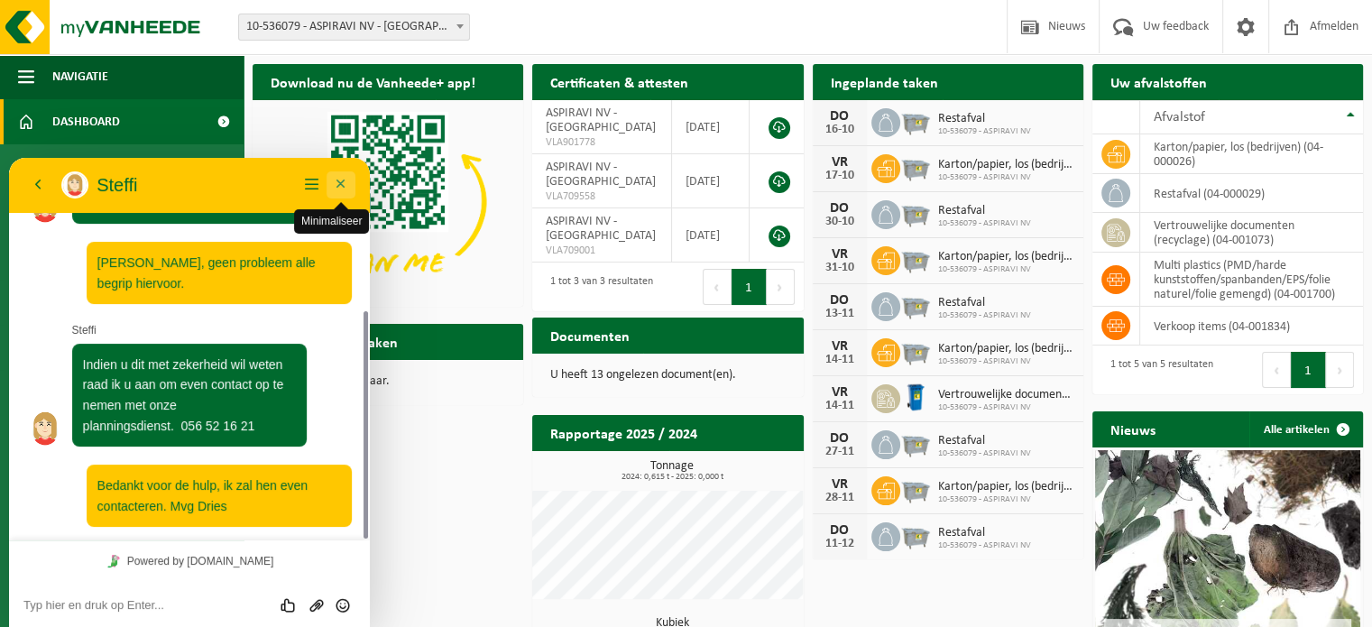
click at [346, 181] on button "Minimaliseer" at bounding box center [340, 184] width 29 height 27
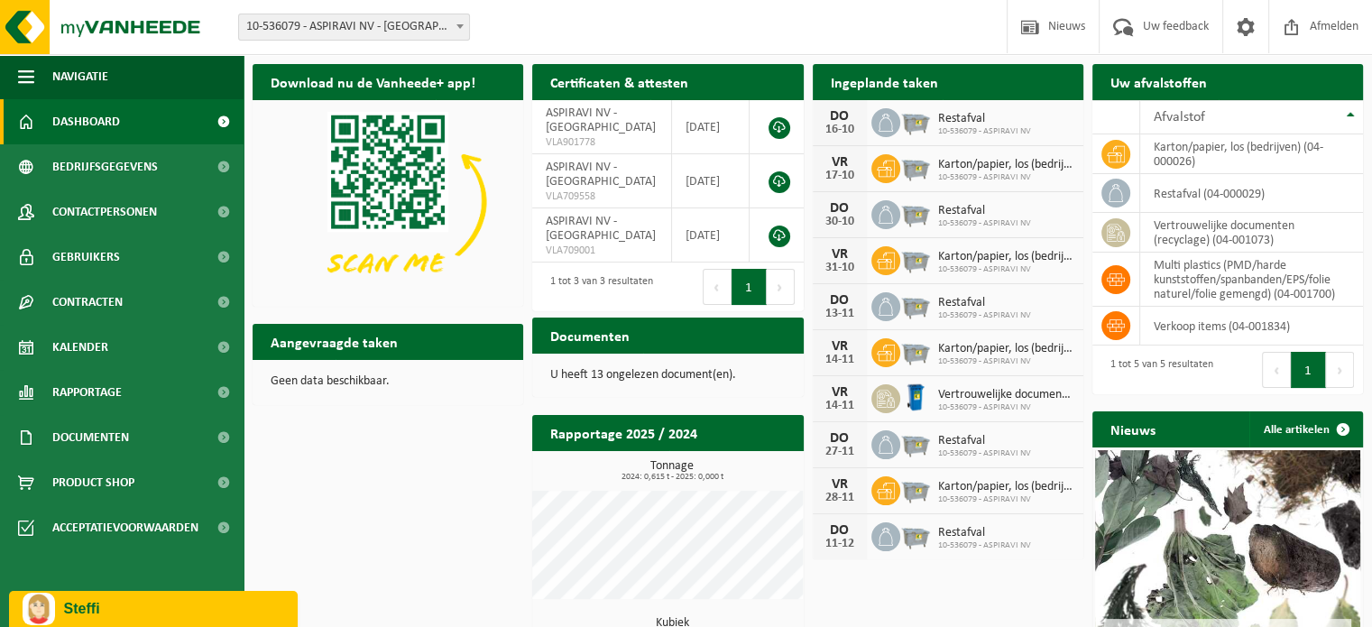
click at [196, 625] on button "Customer Care Chat Steffi" at bounding box center [153, 609] width 289 height 36
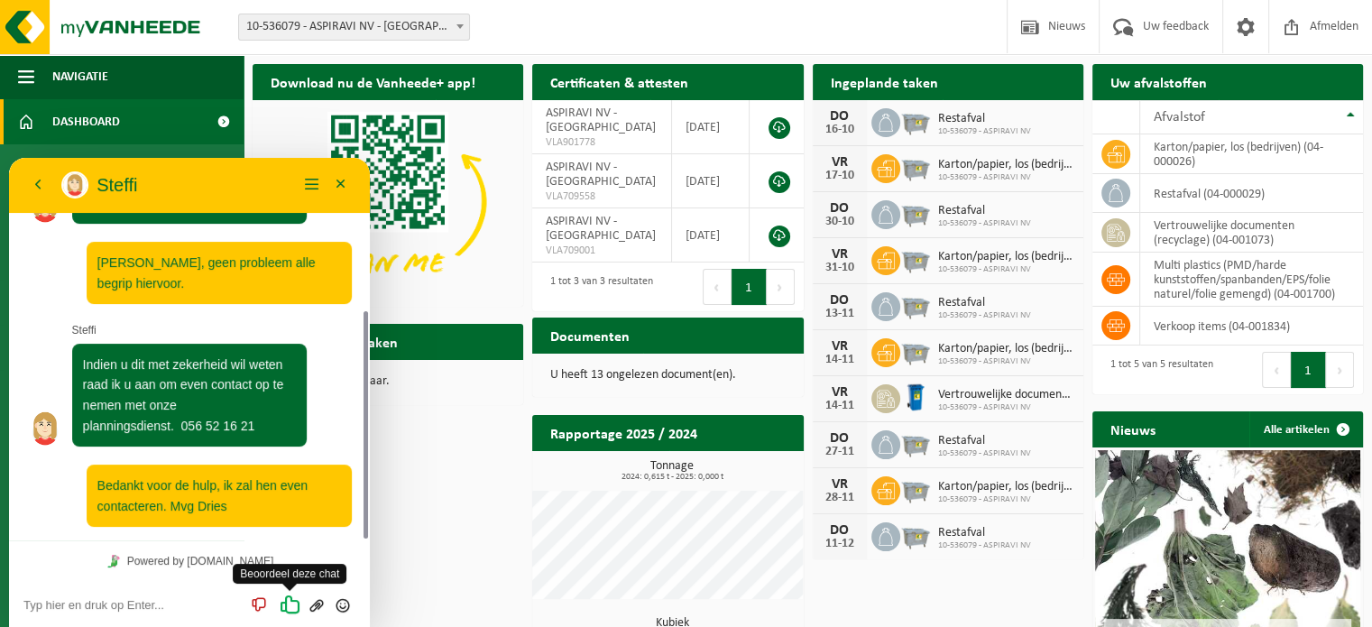
click at [286, 600] on icon "Beoordeel deze chat" at bounding box center [290, 604] width 23 height 23
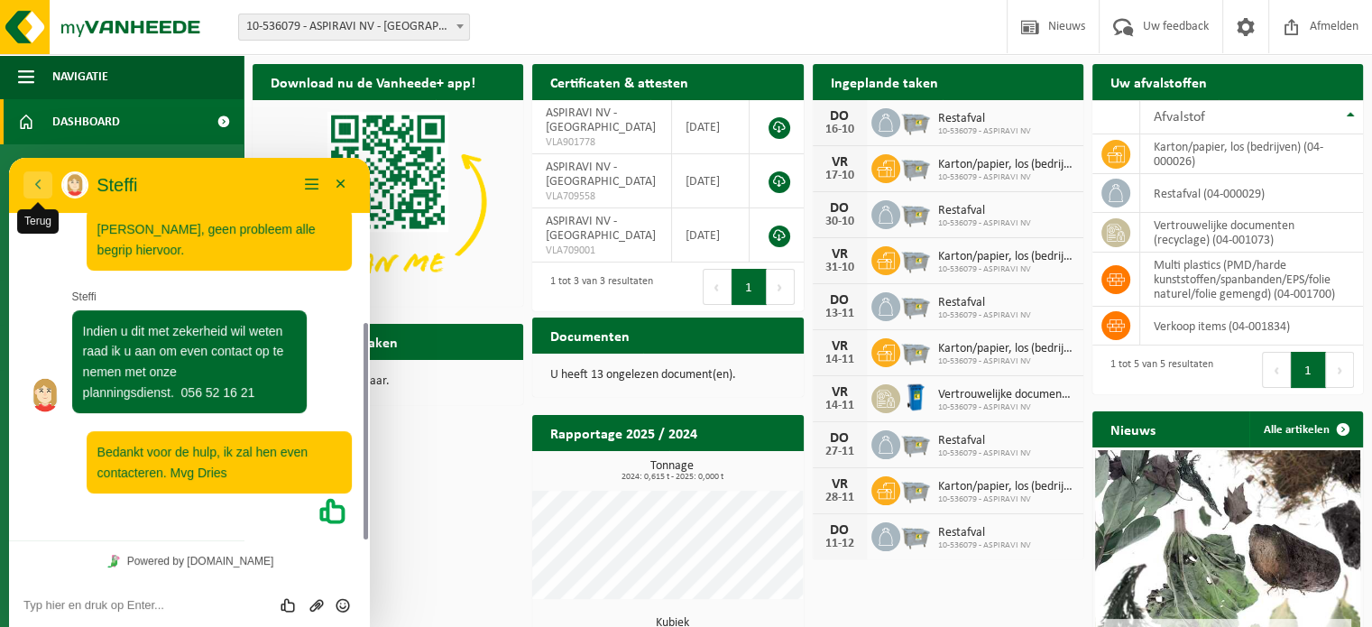
click at [31, 183] on button "Terug" at bounding box center [37, 184] width 29 height 27
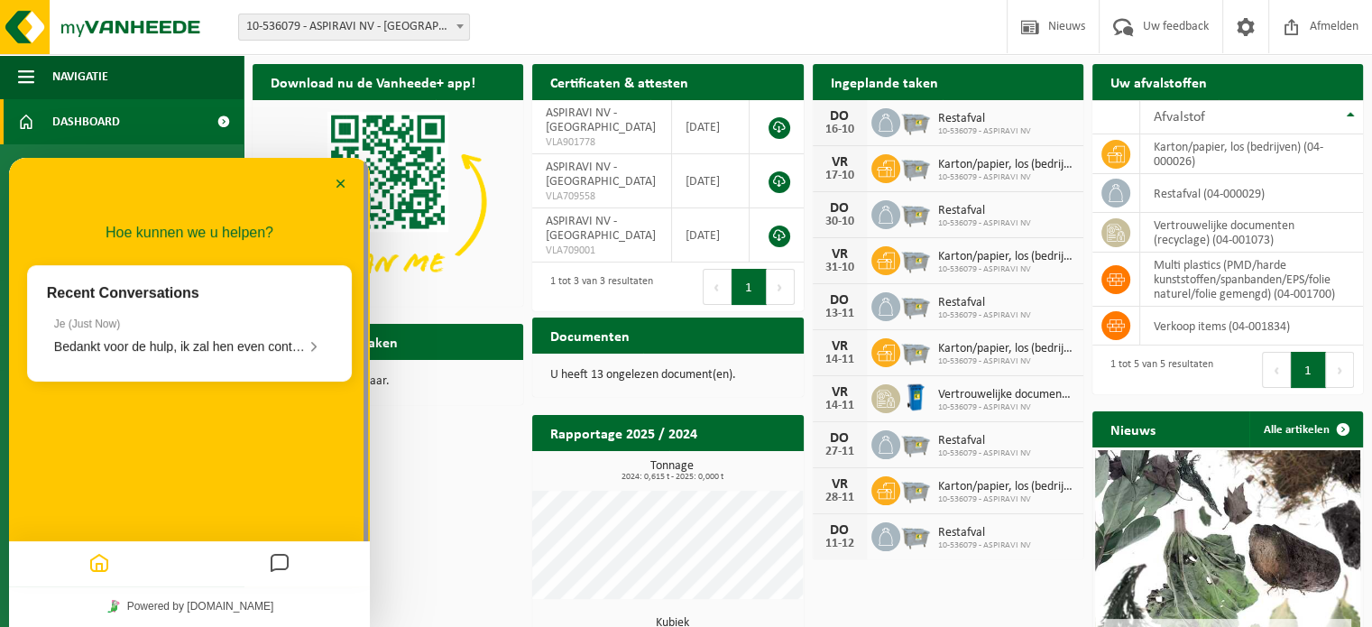
scroll to position [245, 0]
click at [170, 349] on span "Bedankt voor de hulp, ik zal hen even contacteren. Mvg Dries" at bounding box center [226, 346] width 344 height 14
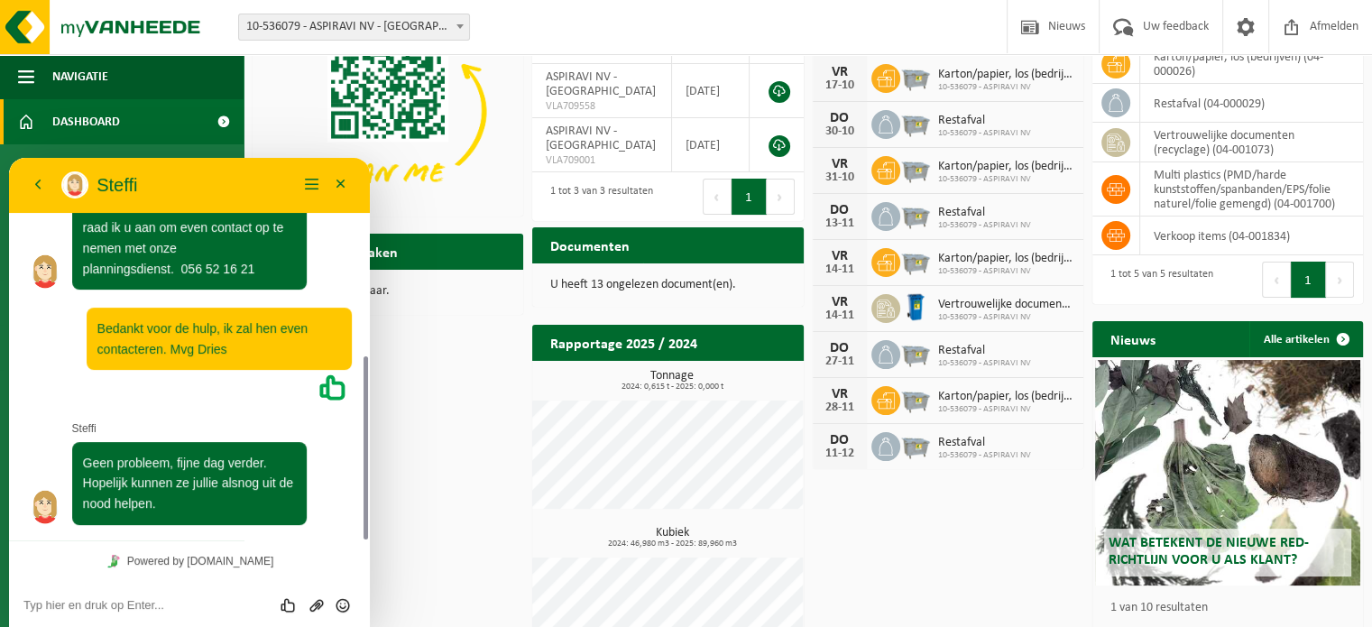
scroll to position [412, 0]
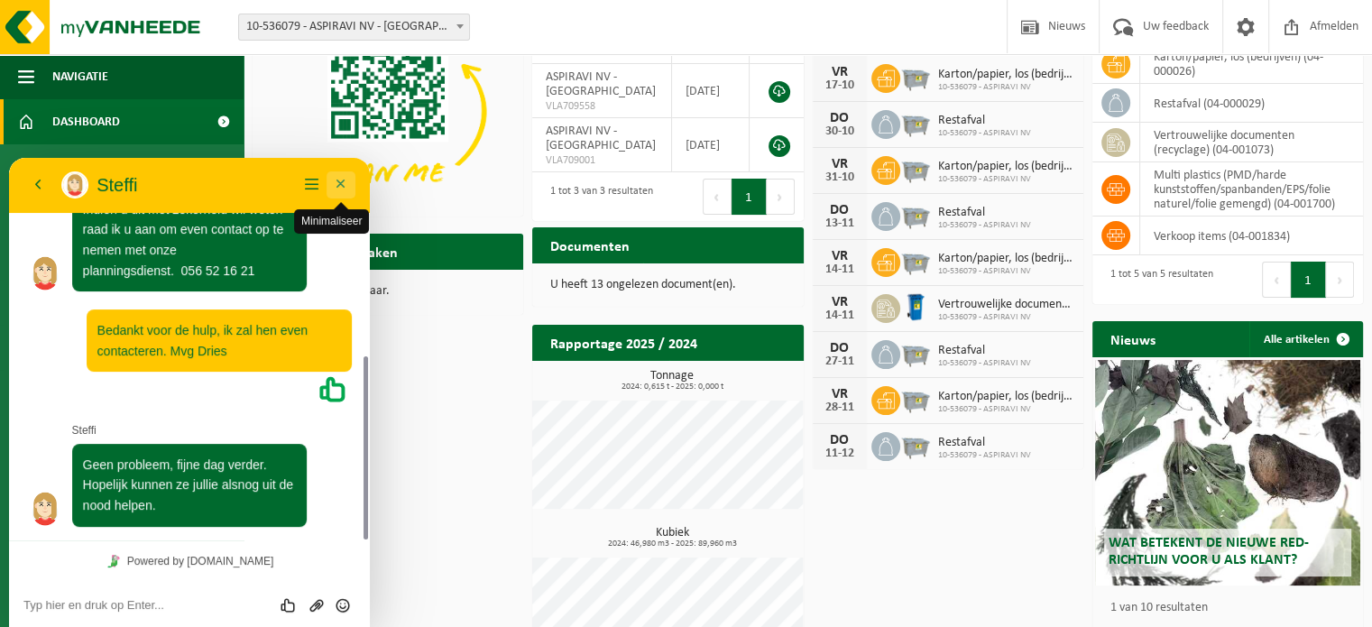
click at [340, 186] on button "Minimaliseer" at bounding box center [340, 184] width 29 height 27
